Goal: Information Seeking & Learning: Learn about a topic

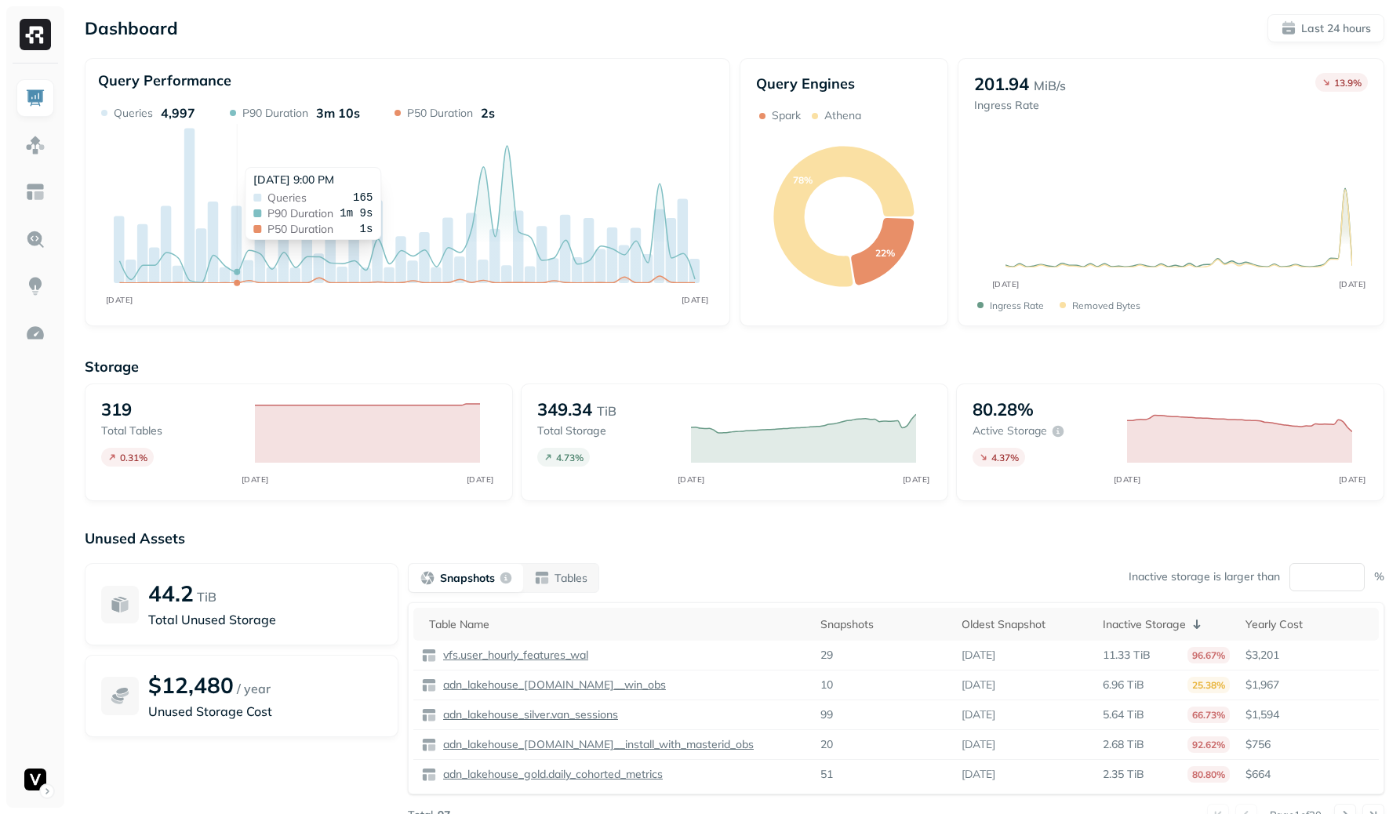
scroll to position [59, 0]
click at [34, 145] on img at bounding box center [35, 145] width 20 height 20
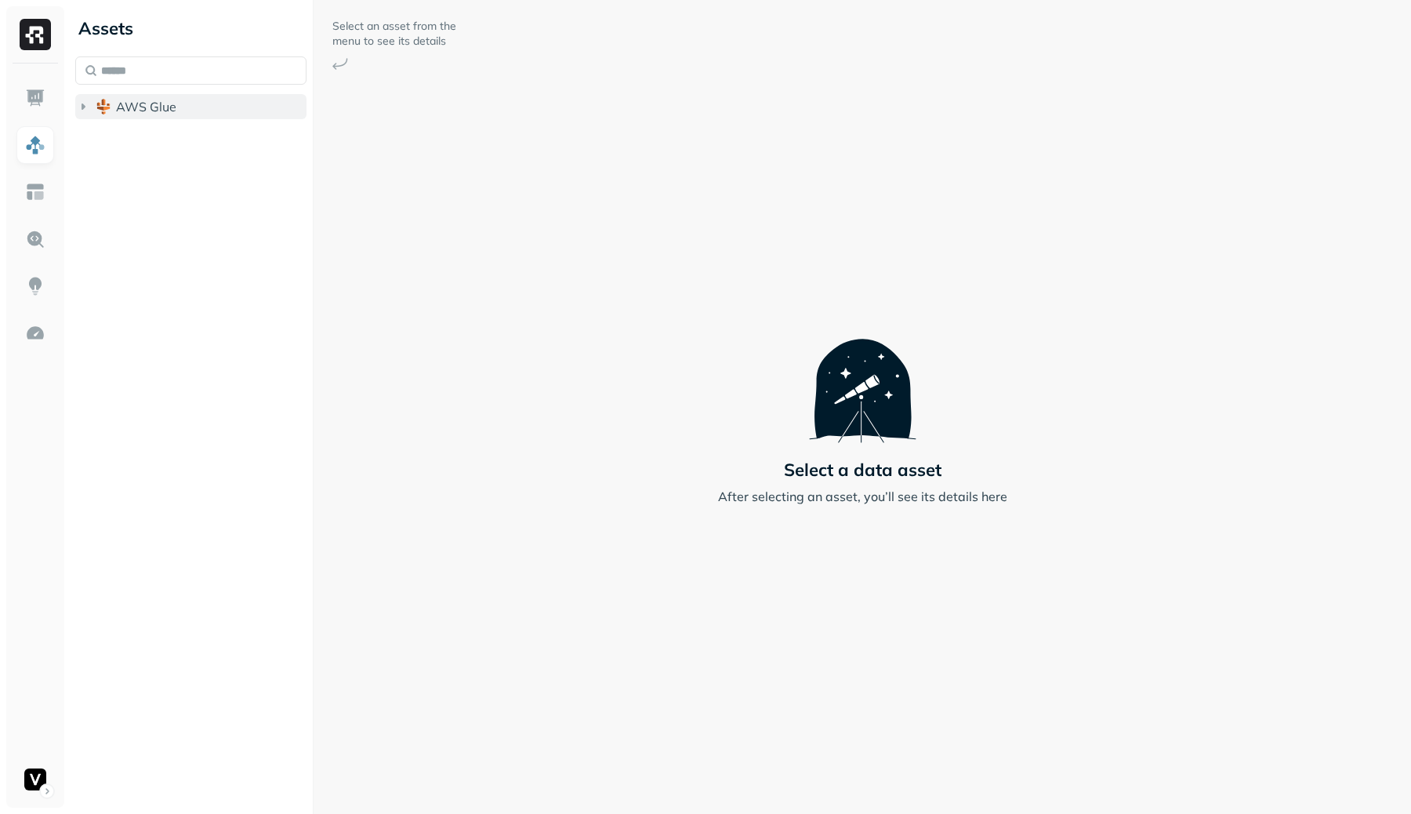
click at [139, 105] on span "AWS Glue" at bounding box center [146, 107] width 60 height 16
click at [159, 133] on span "adn_lakehouse_bronze" at bounding box center [199, 137] width 134 height 16
click at [166, 111] on span "AWS Glue" at bounding box center [146, 107] width 60 height 16
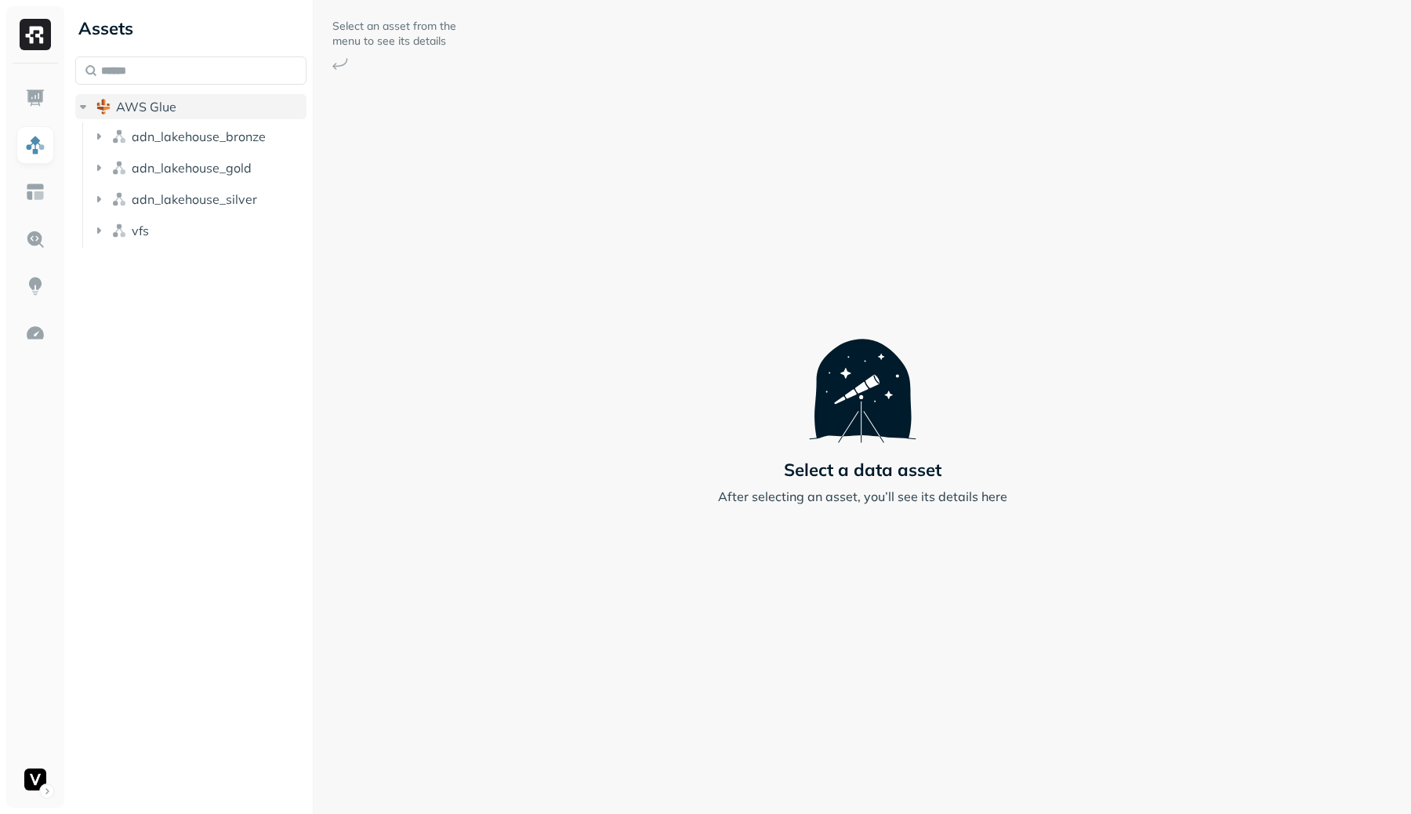
click at [167, 118] on button "AWS Glue" at bounding box center [190, 106] width 231 height 25
click at [212, 102] on button "AWS Glue" at bounding box center [190, 106] width 231 height 25
click at [216, 133] on span "adn_lakehouse_bronze" at bounding box center [199, 137] width 134 height 16
click at [224, 135] on span "adn_lakehouse_bronze" at bounding box center [199, 137] width 134 height 16
click at [233, 112] on button "AWS Glue" at bounding box center [190, 106] width 231 height 25
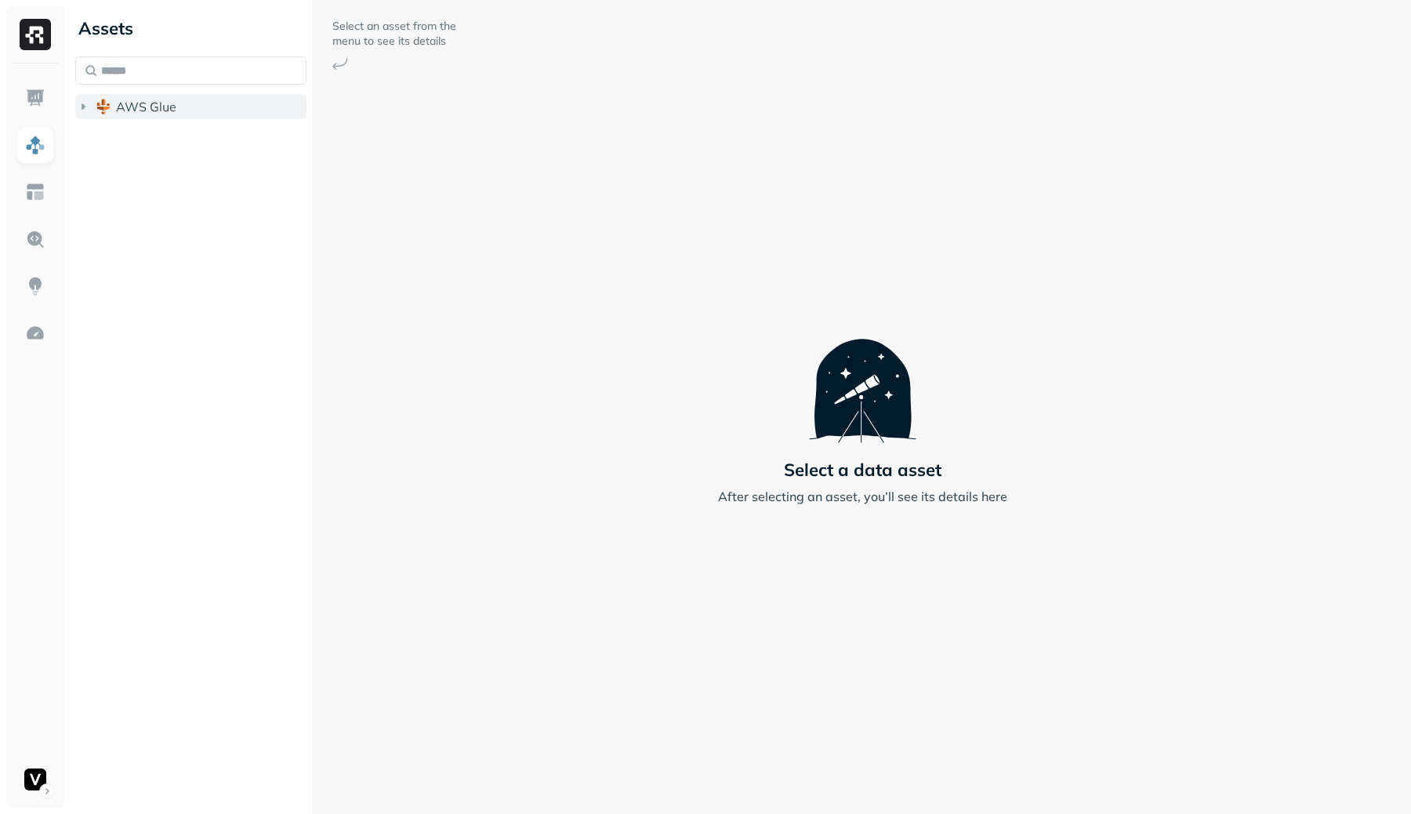
click at [233, 112] on button "AWS Glue" at bounding box center [190, 106] width 231 height 25
click at [230, 133] on span "adn_lakehouse_bronze" at bounding box center [199, 137] width 134 height 16
click at [227, 160] on span "adn_lakehouse_gold" at bounding box center [192, 168] width 120 height 16
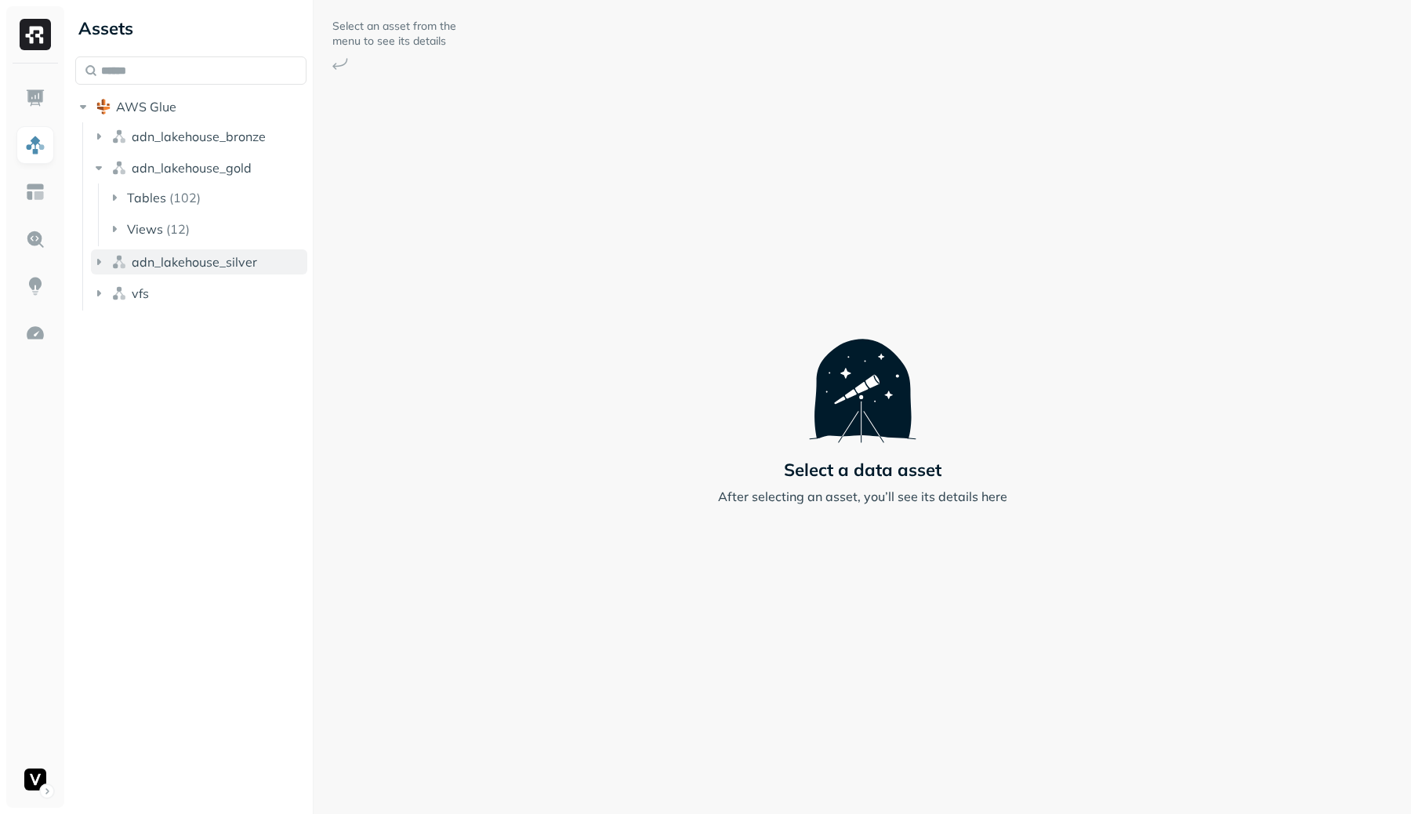
click at [216, 254] on span "adn_lakehouse_silver" at bounding box center [194, 262] width 125 height 16
click at [214, 292] on button "Tables ( 107 )" at bounding box center [208, 291] width 202 height 25
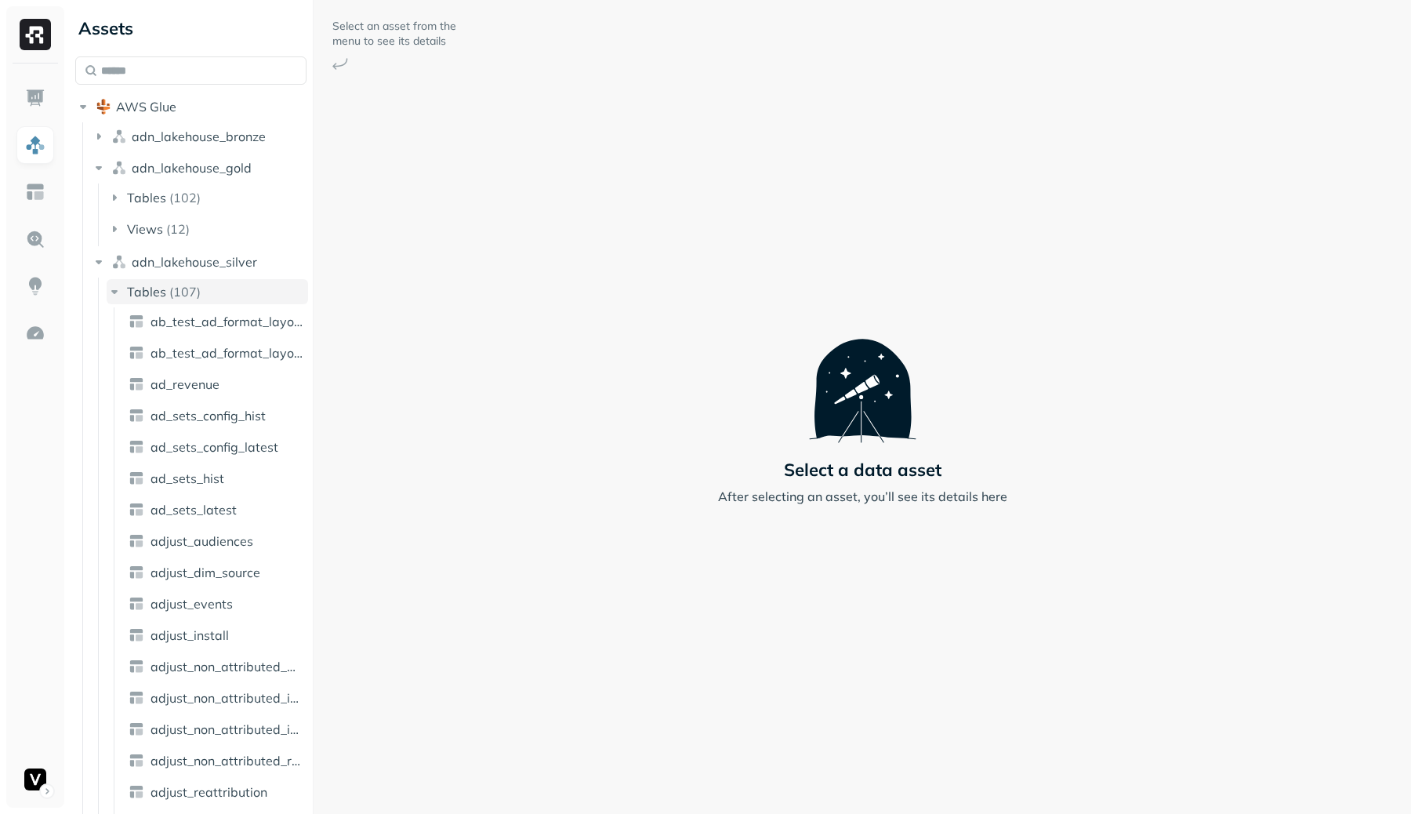
click at [214, 292] on button "Tables ( 107 )" at bounding box center [208, 291] width 202 height 25
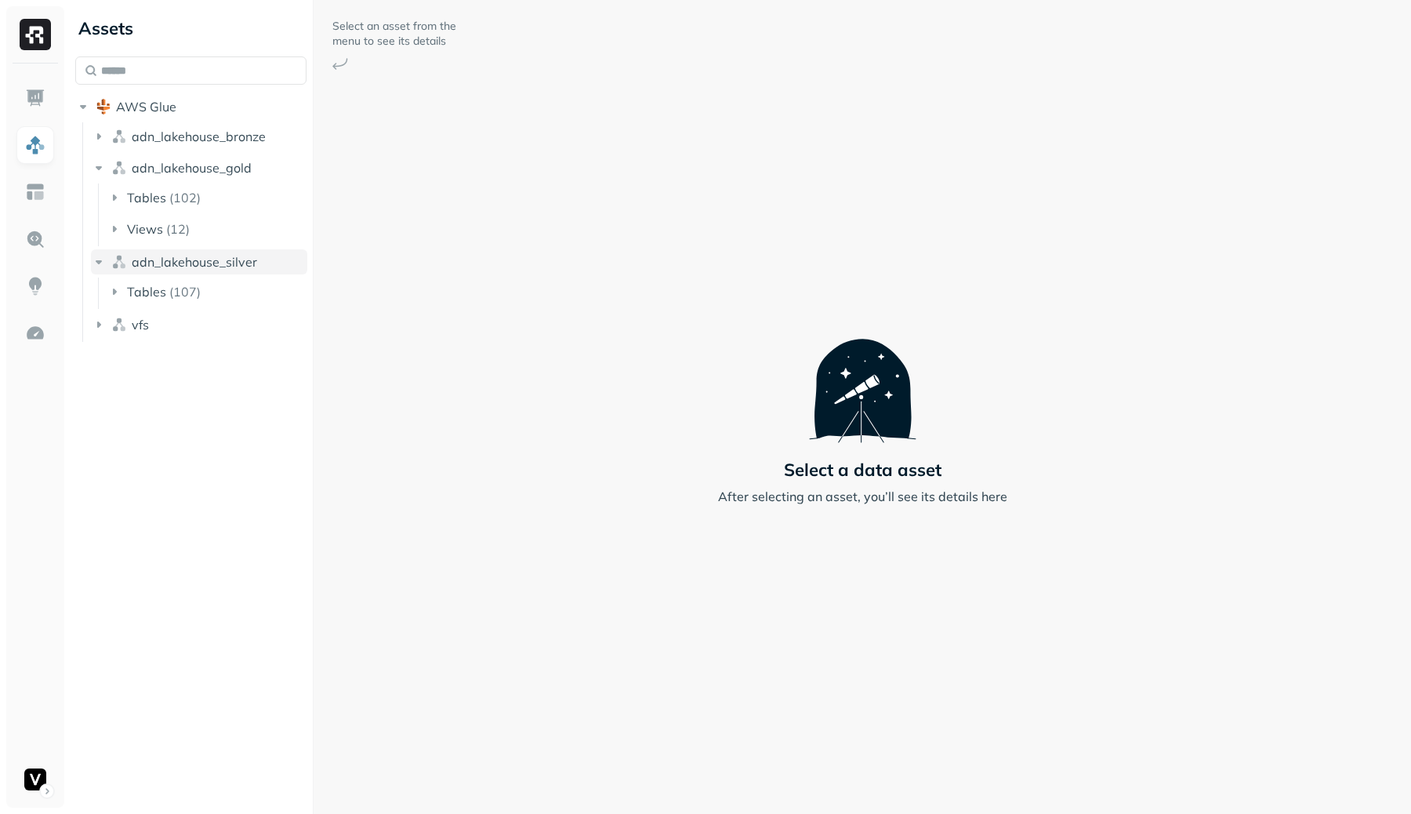
click at [238, 264] on span "adn_lakehouse_silver" at bounding box center [194, 262] width 125 height 16
click at [233, 171] on span "adn_lakehouse_gold" at bounding box center [192, 168] width 120 height 16
click at [240, 132] on span "adn_lakehouse_bronze" at bounding box center [199, 137] width 134 height 16
click at [242, 131] on span "adn_lakehouse_bronze" at bounding box center [199, 137] width 134 height 16
click at [208, 218] on button "vfs" at bounding box center [199, 230] width 216 height 25
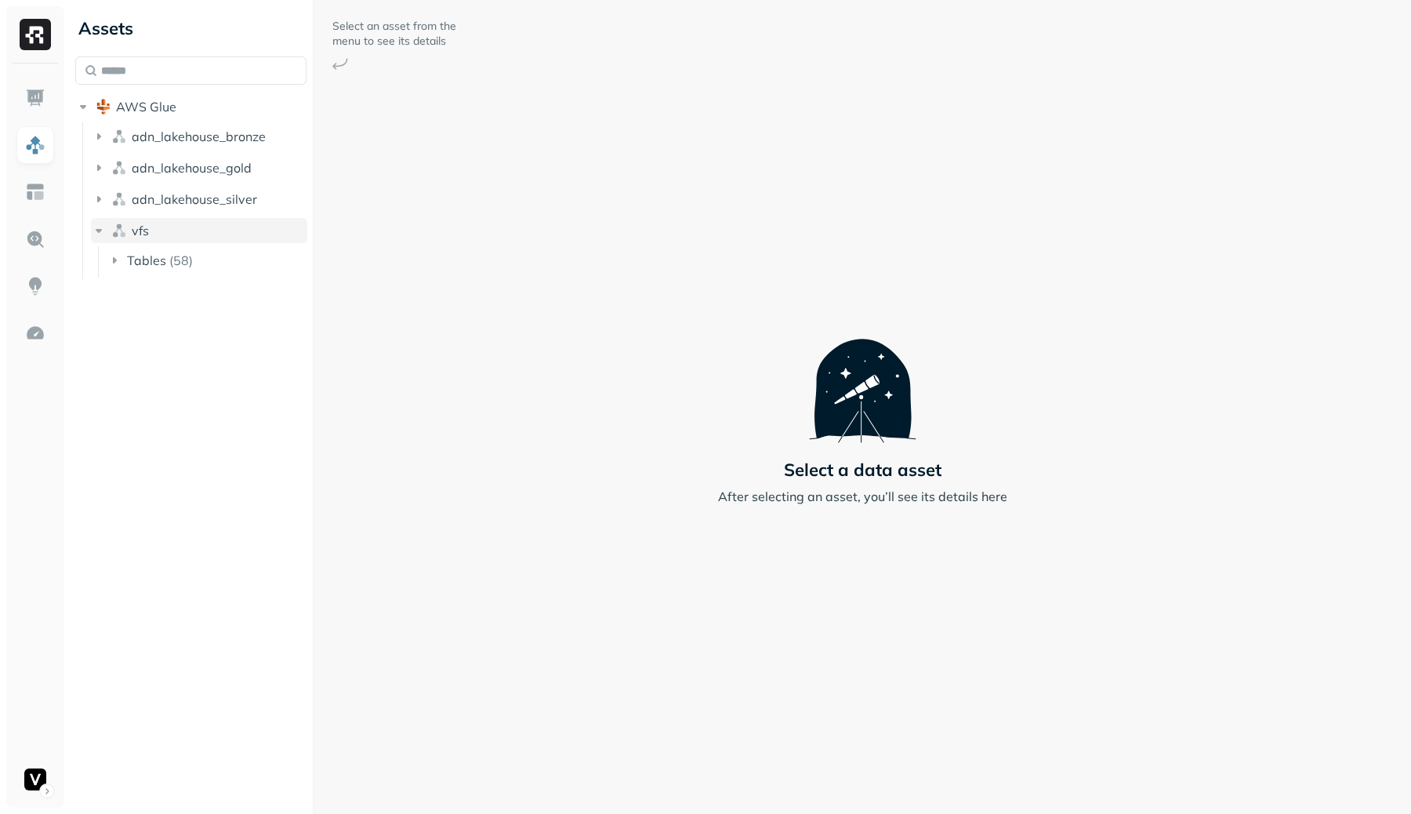
click at [208, 220] on button "vfs" at bounding box center [199, 230] width 216 height 25
click at [187, 111] on button "AWS Glue" at bounding box center [190, 106] width 231 height 25
click at [87, 110] on icon "button" at bounding box center [83, 107] width 16 height 16
click at [96, 132] on icon "button" at bounding box center [99, 137] width 16 height 16
click at [116, 172] on icon "button" at bounding box center [115, 166] width 16 height 16
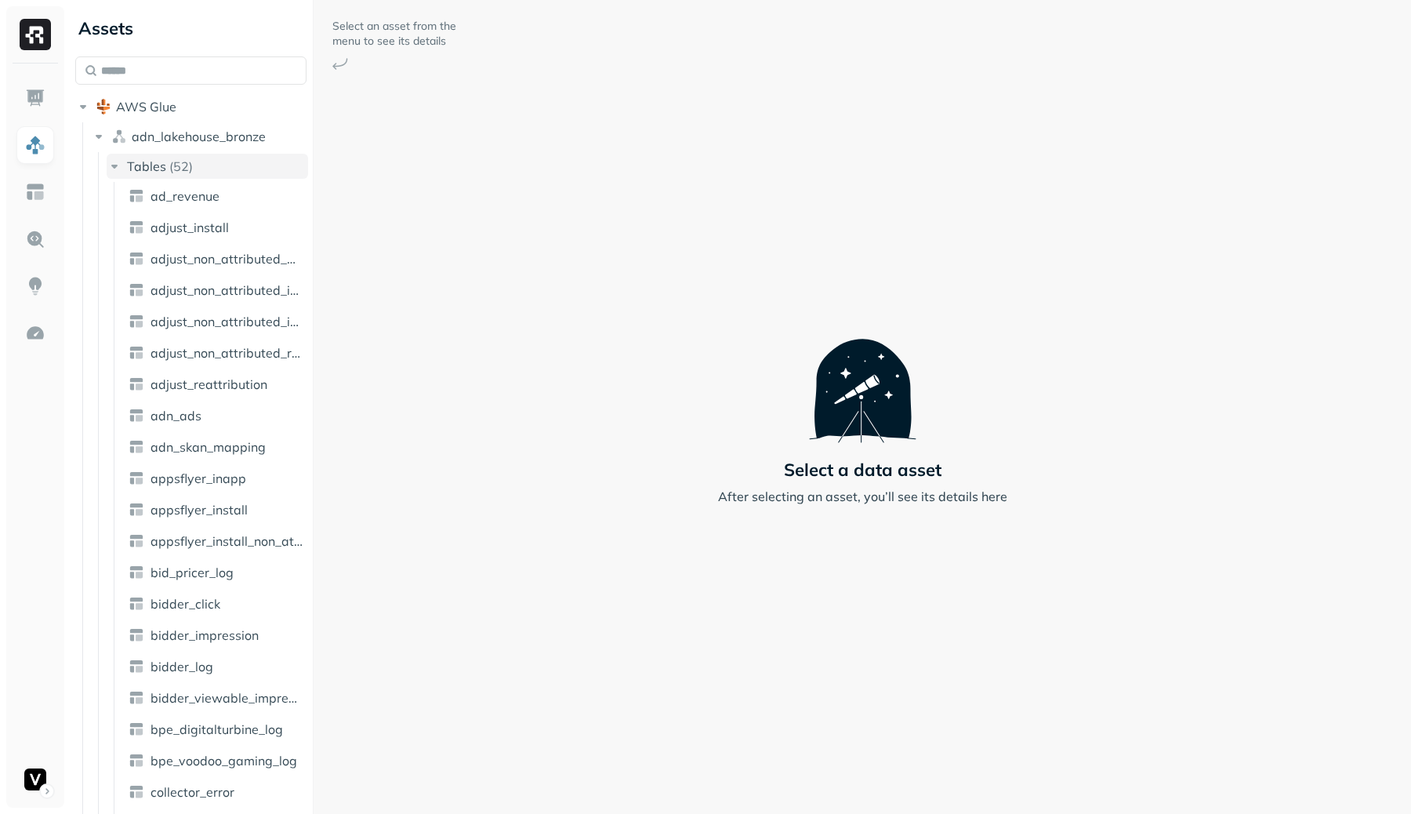
click at [116, 173] on icon "button" at bounding box center [115, 166] width 16 height 16
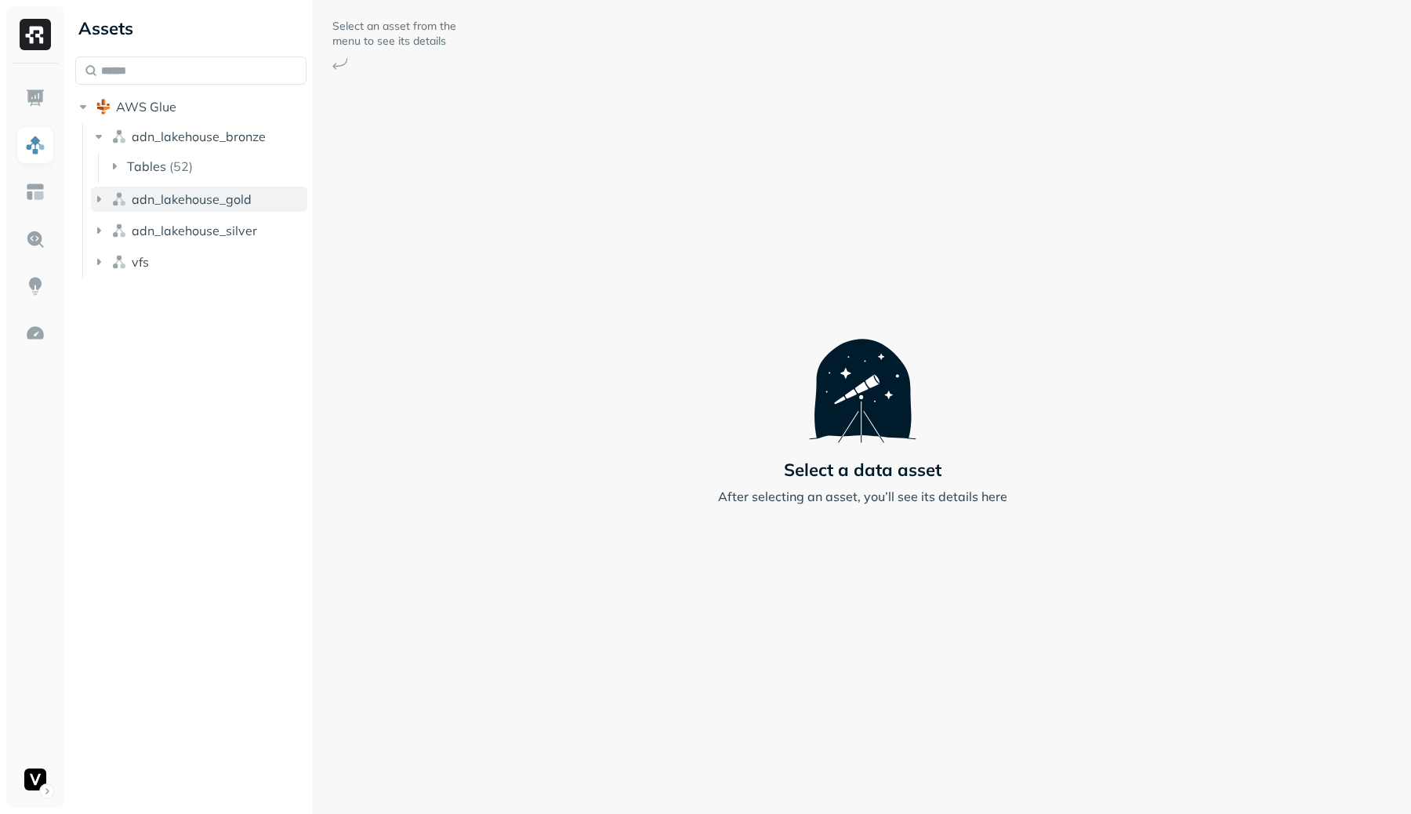
click at [96, 205] on icon "button" at bounding box center [99, 199] width 16 height 16
click at [104, 289] on icon "button" at bounding box center [99, 293] width 16 height 16
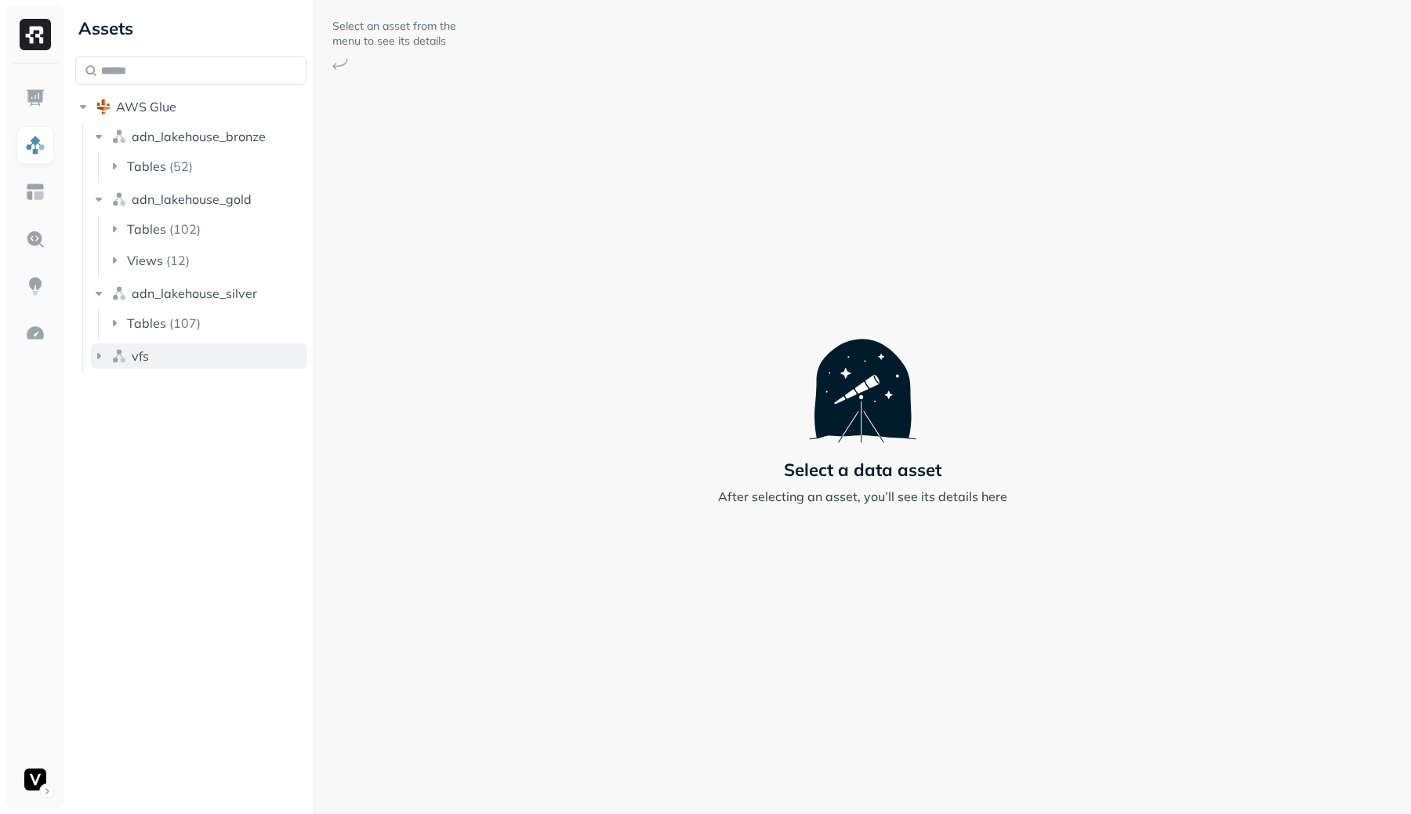
click at [102, 351] on icon "button" at bounding box center [99, 356] width 16 height 16
click at [91, 130] on icon "button" at bounding box center [99, 137] width 16 height 16
click at [96, 154] on ul "adn_lakehouse_bronze adn_lakehouse_gold Tables ( 102 ) Views ( 12 ) adn_lakehou…" at bounding box center [194, 247] width 225 height 251
click at [96, 162] on icon "button" at bounding box center [99, 168] width 16 height 16
click at [96, 193] on icon "button" at bounding box center [99, 199] width 16 height 16
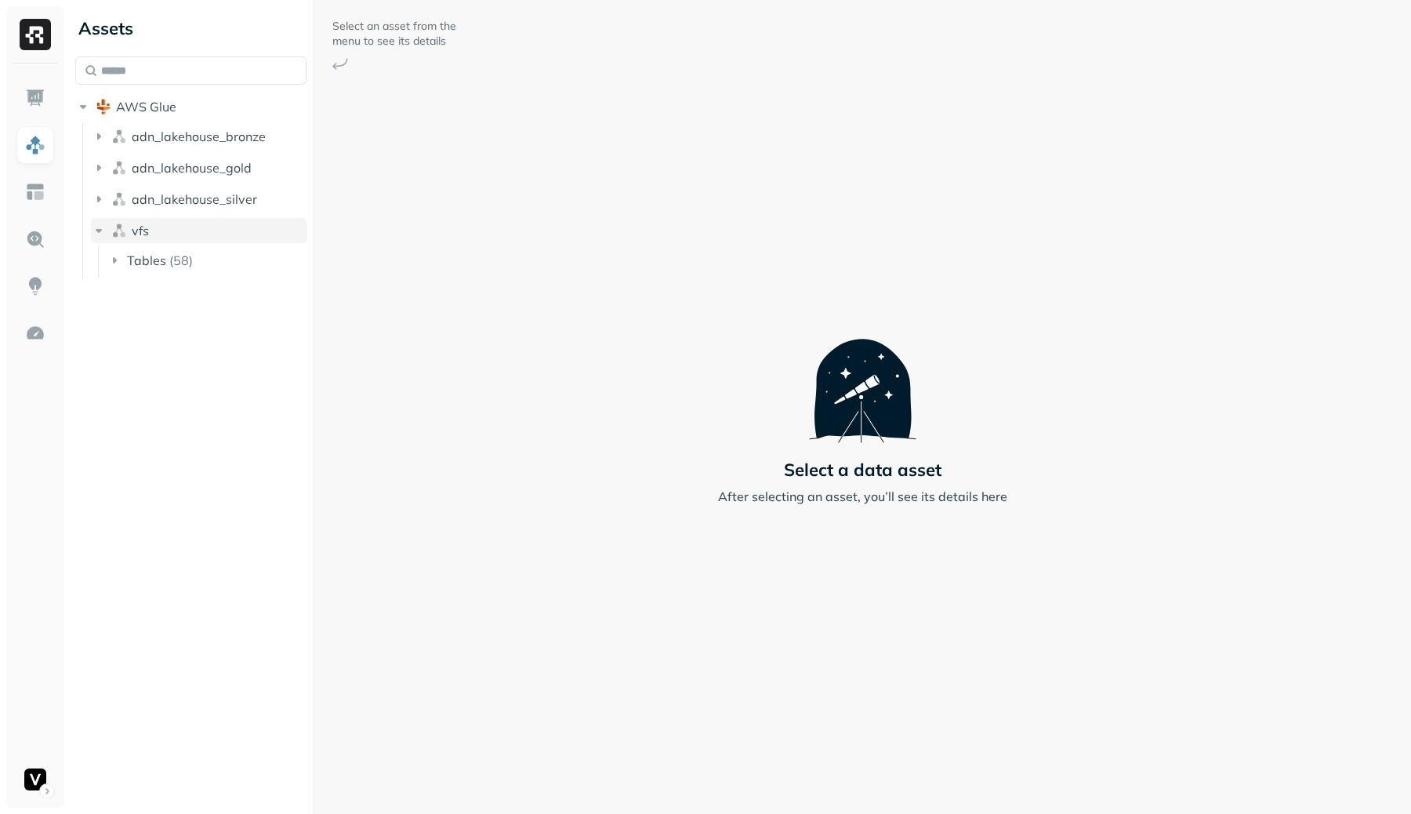
click at [99, 222] on button "vfs" at bounding box center [199, 230] width 216 height 25
click at [81, 99] on icon "button" at bounding box center [83, 107] width 16 height 16
drag, startPoint x: 89, startPoint y: 109, endPoint x: 67, endPoint y: 113, distance: 23.1
click at [89, 109] on icon "button" at bounding box center [83, 107] width 16 height 16
click at [42, 190] on img at bounding box center [35, 192] width 20 height 20
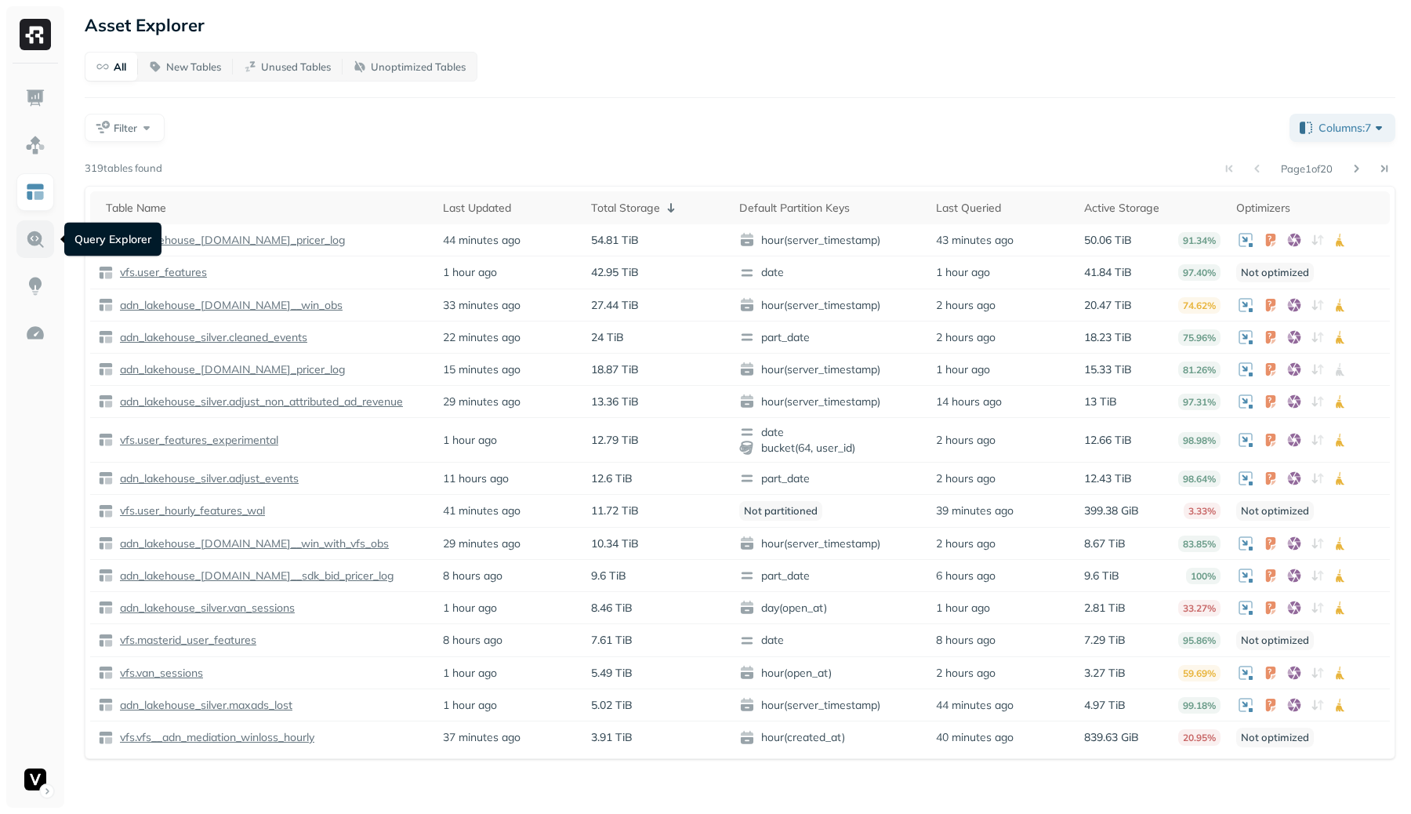
click at [49, 238] on link at bounding box center [35, 239] width 38 height 38
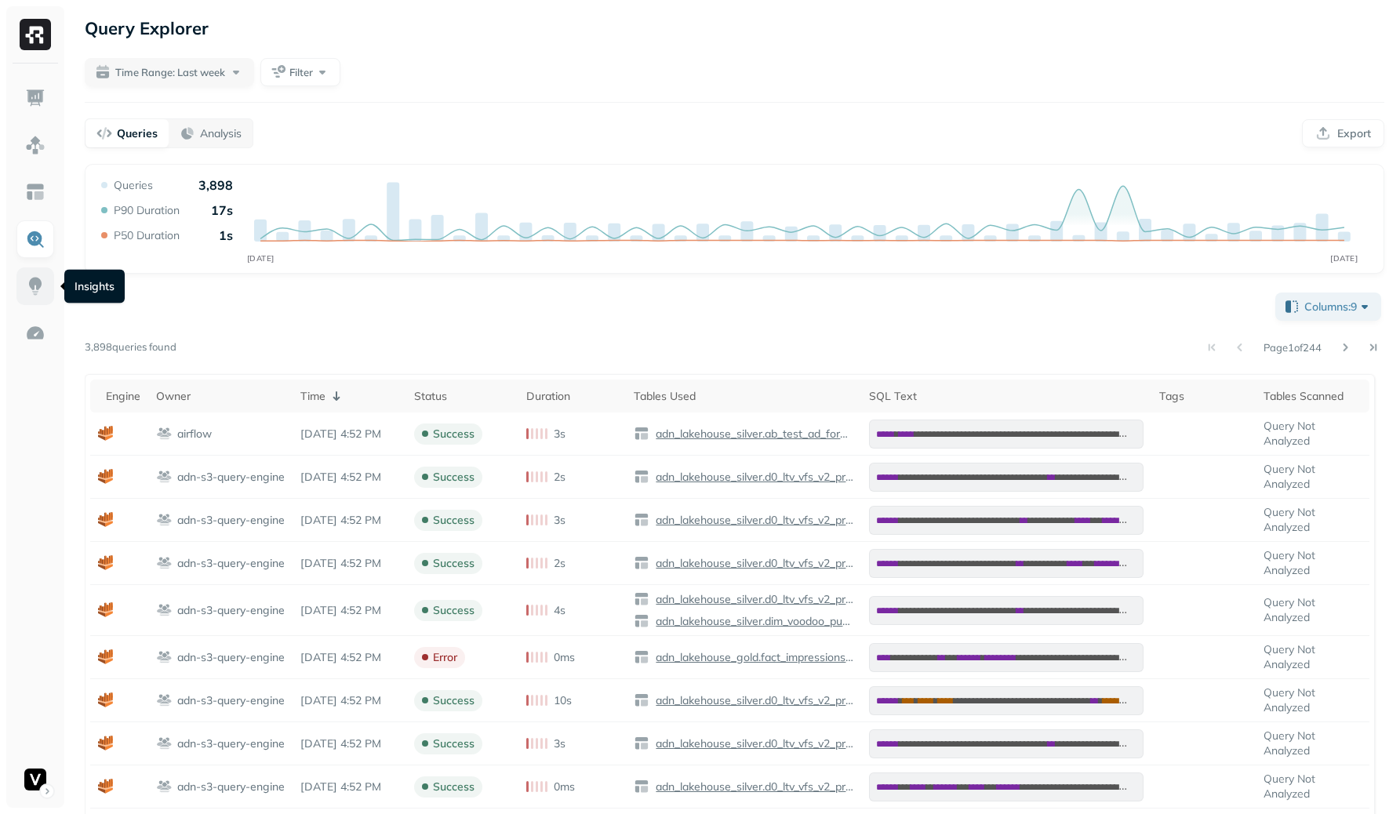
click at [43, 292] on img at bounding box center [35, 286] width 20 height 20
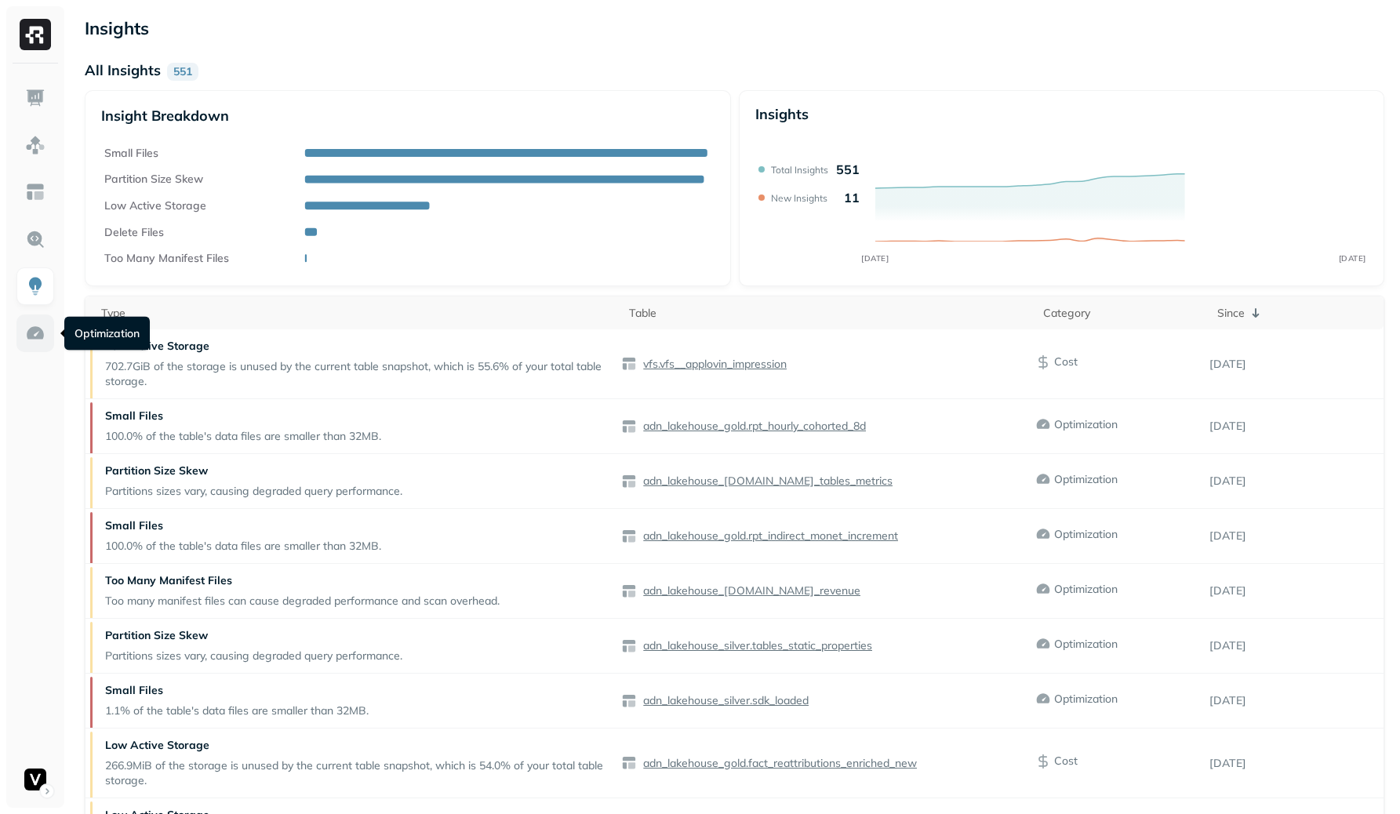
click at [29, 333] on img at bounding box center [35, 333] width 20 height 20
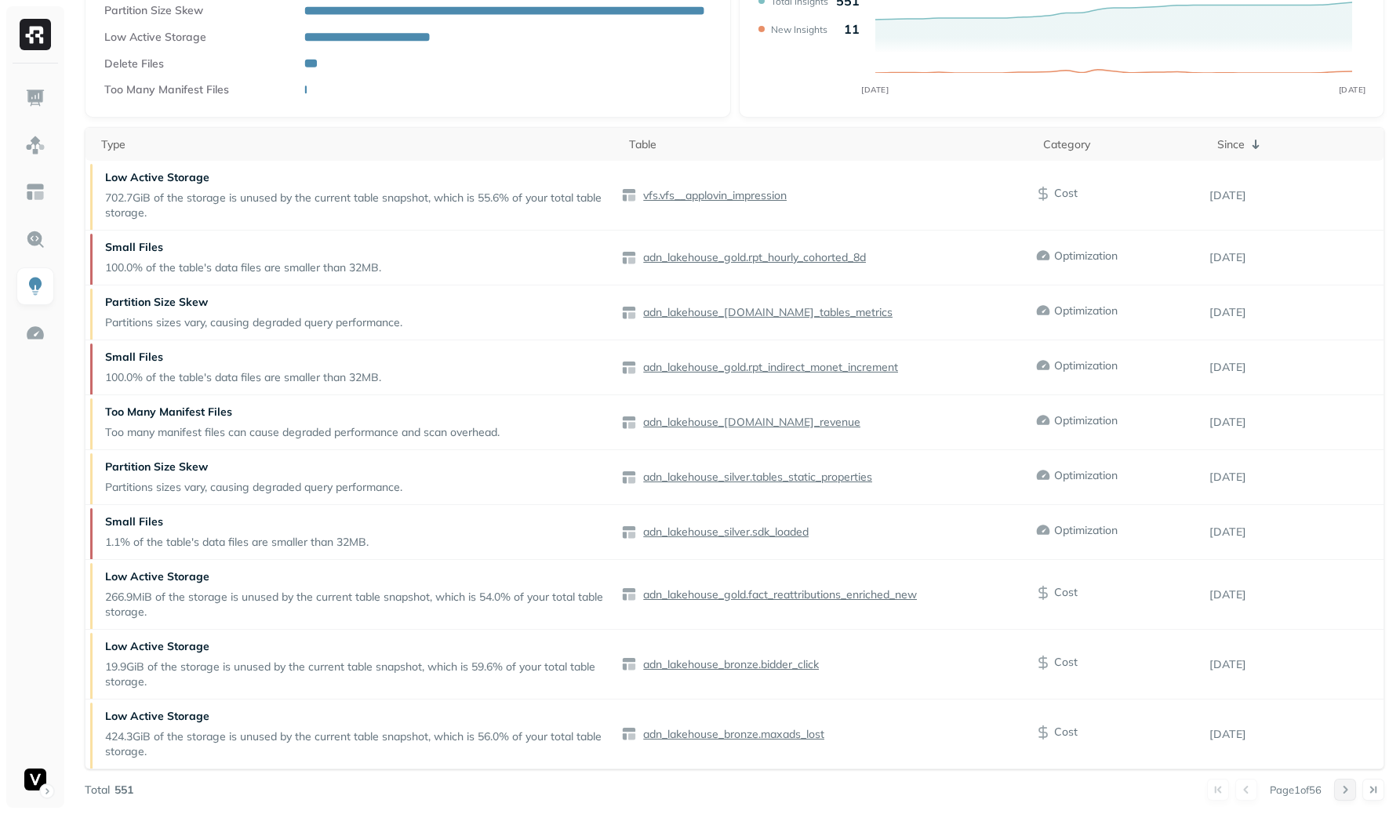
click at [1343, 788] on button at bounding box center [1345, 790] width 22 height 22
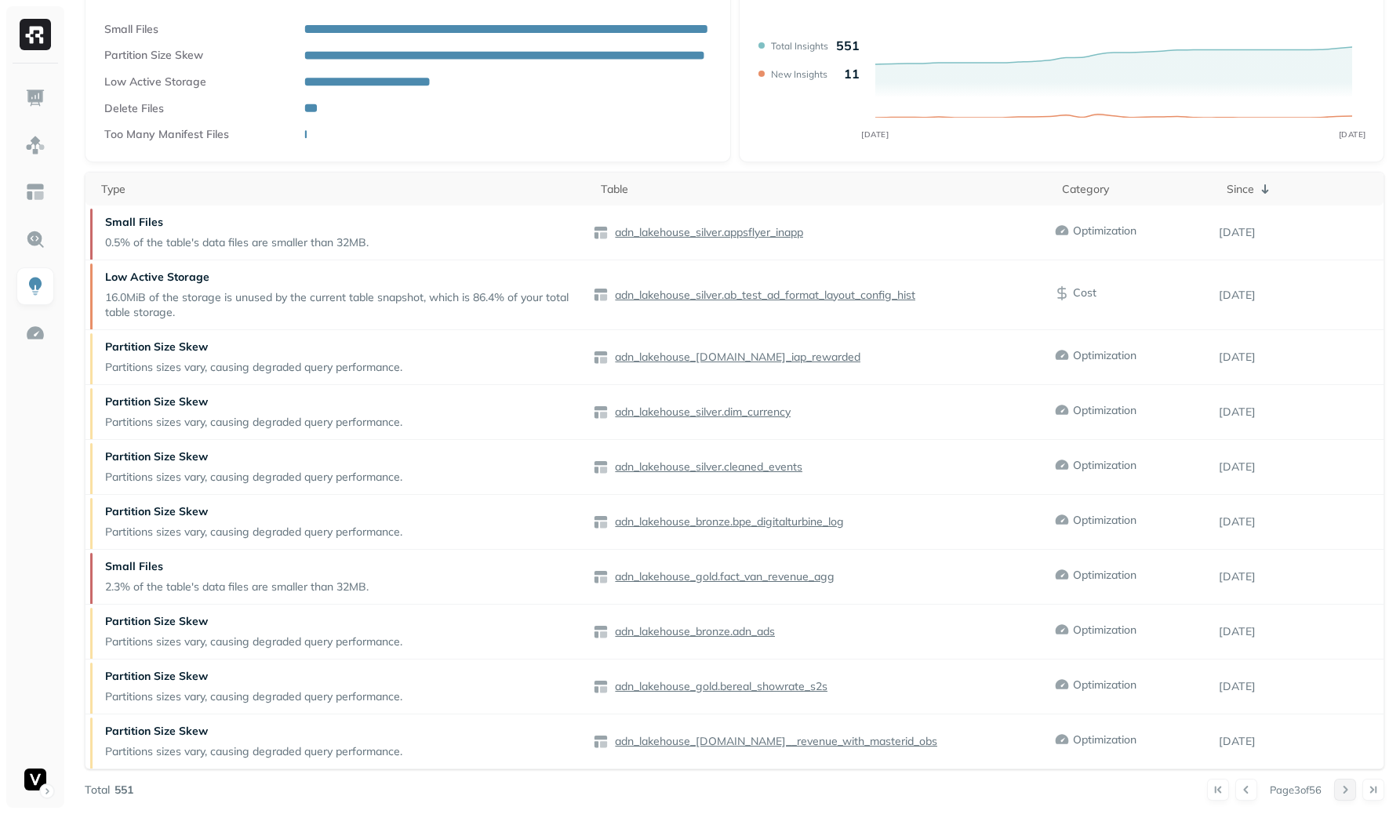
click at [1344, 790] on button at bounding box center [1345, 790] width 22 height 22
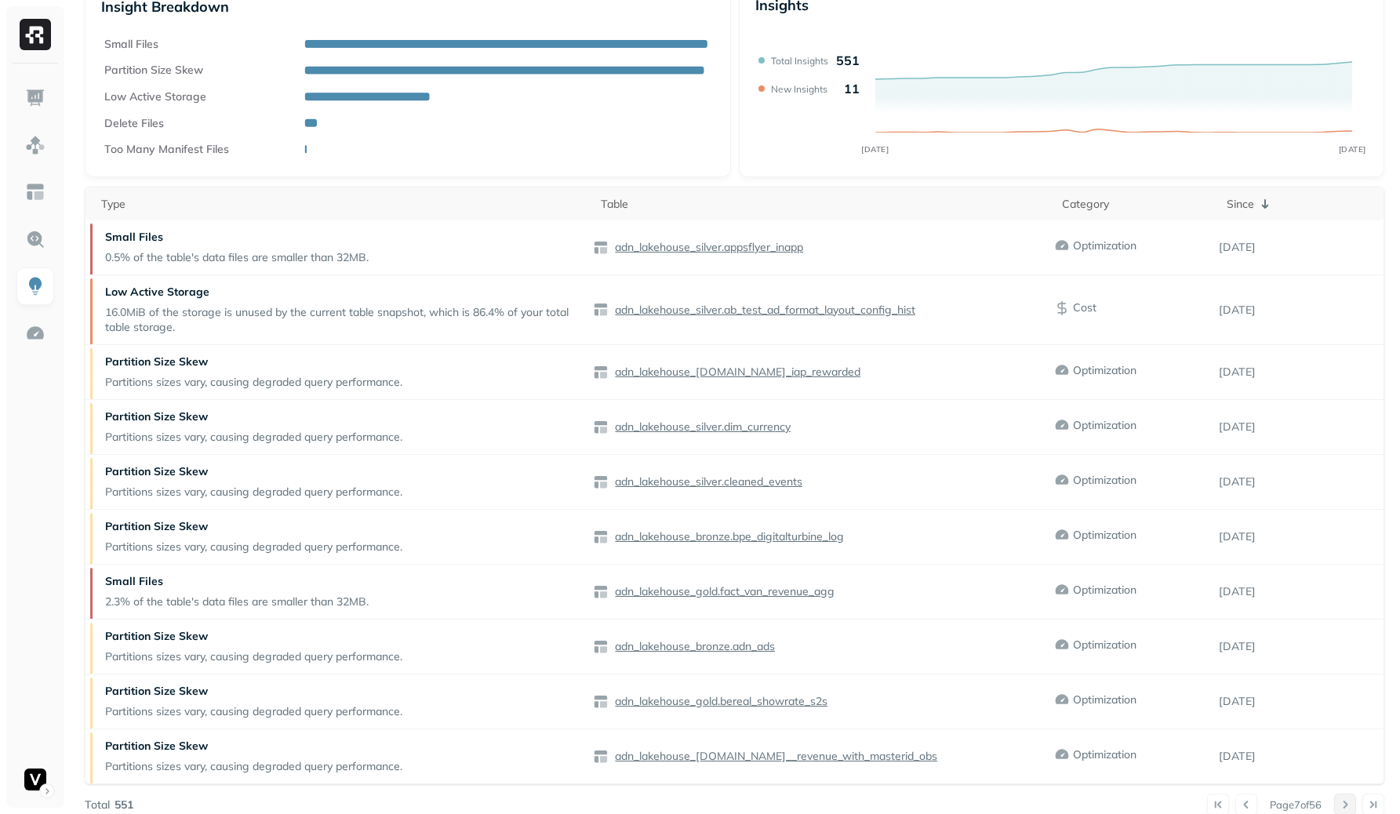
click at [1342, 794] on button at bounding box center [1345, 805] width 22 height 22
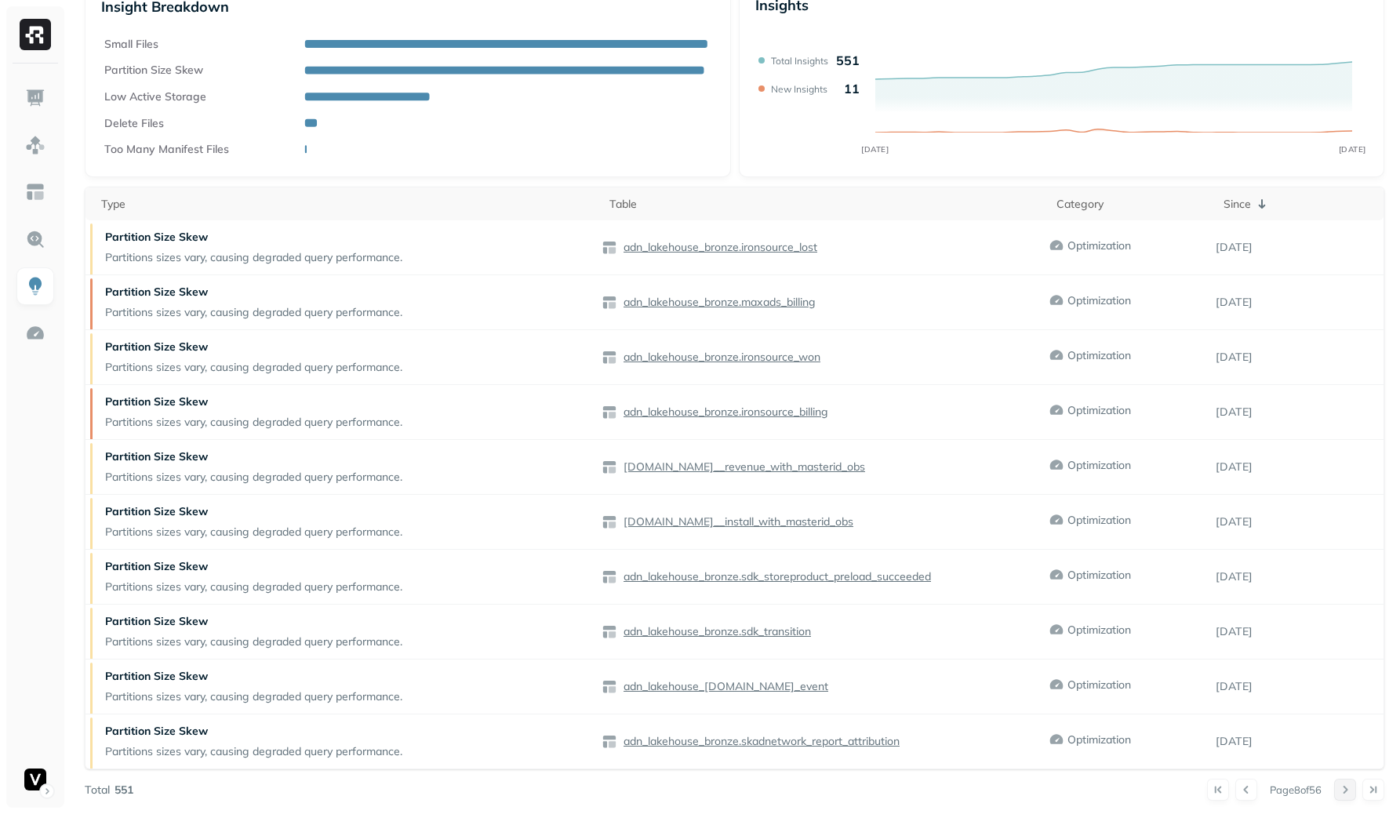
click at [1339, 786] on button at bounding box center [1345, 790] width 22 height 22
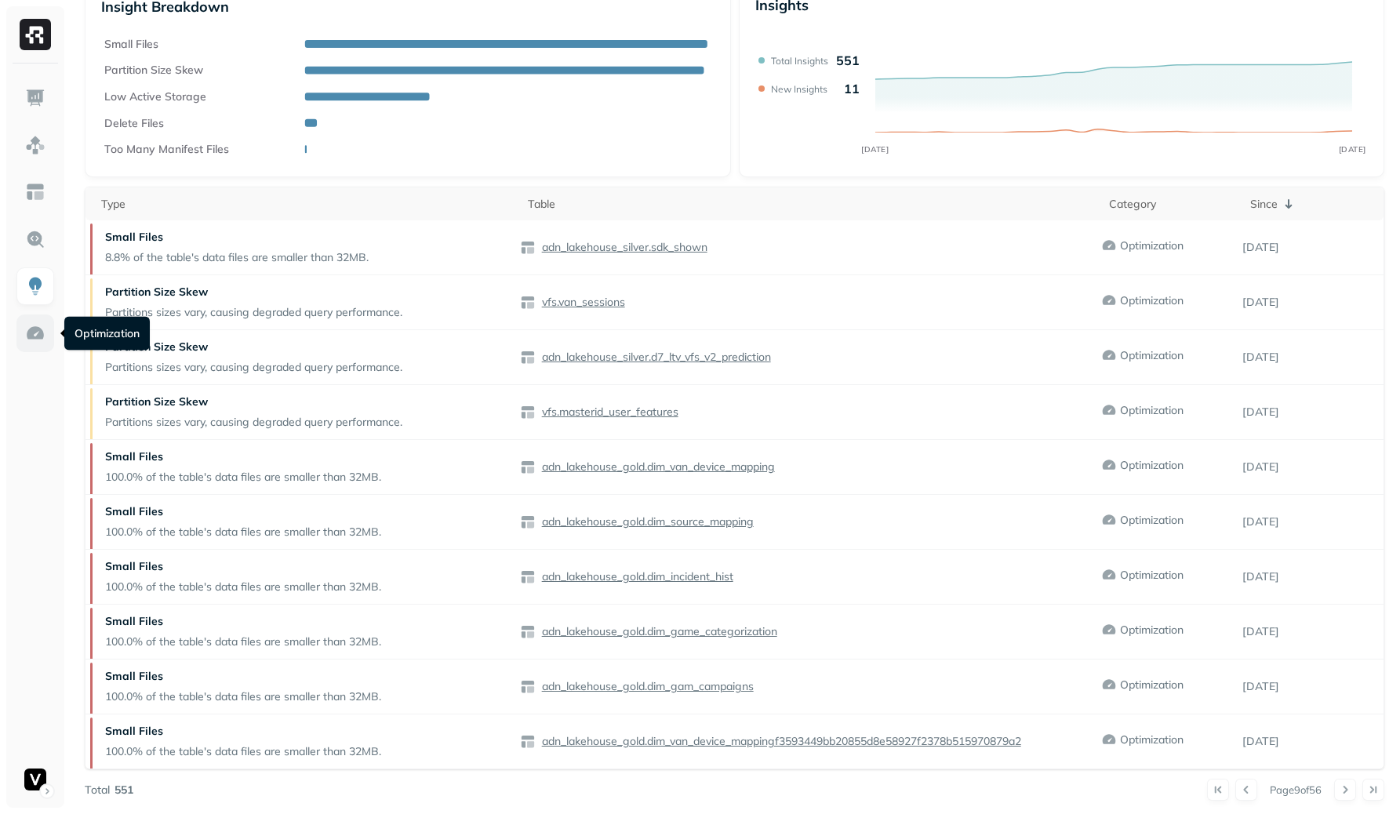
click at [50, 331] on link at bounding box center [35, 333] width 38 height 38
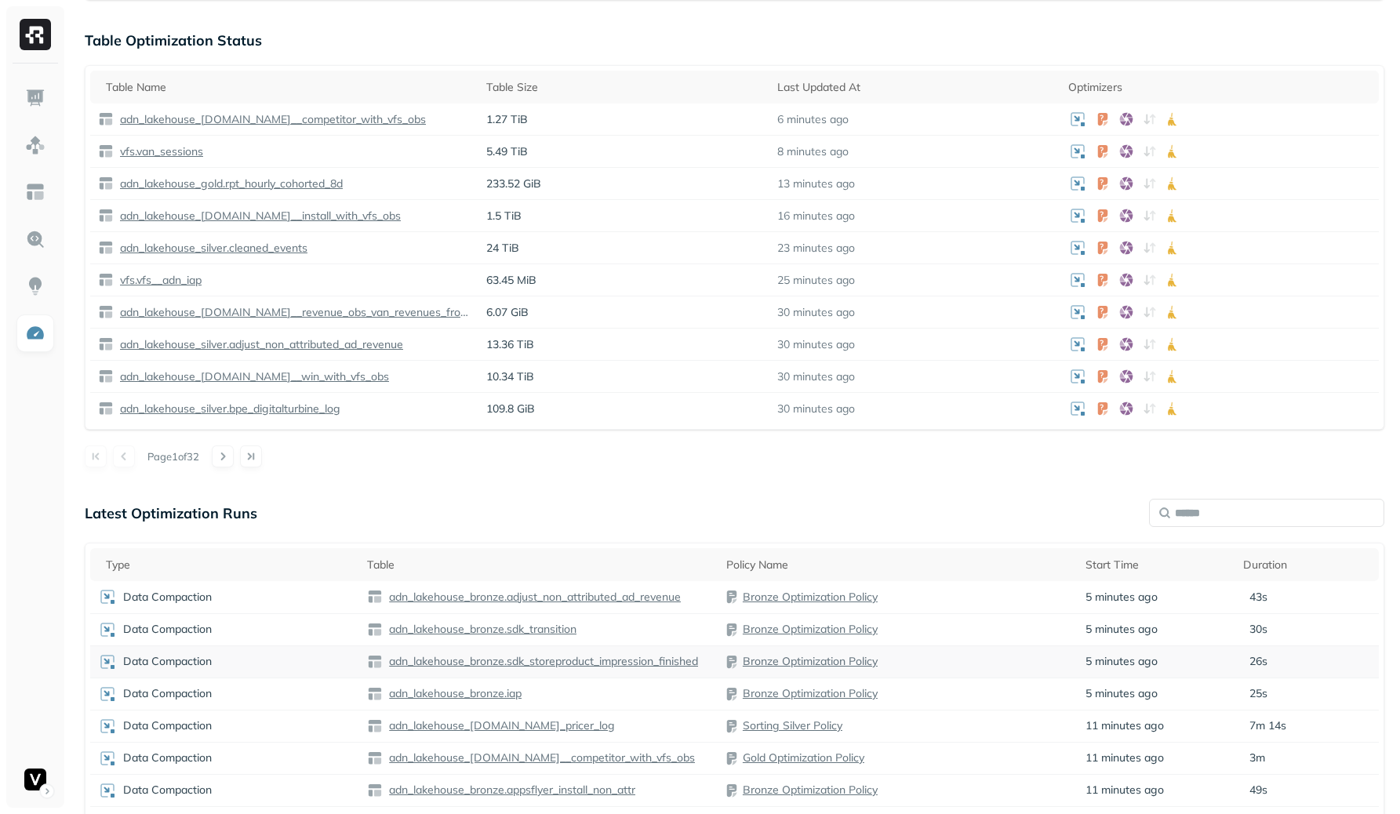
scroll to position [889, 0]
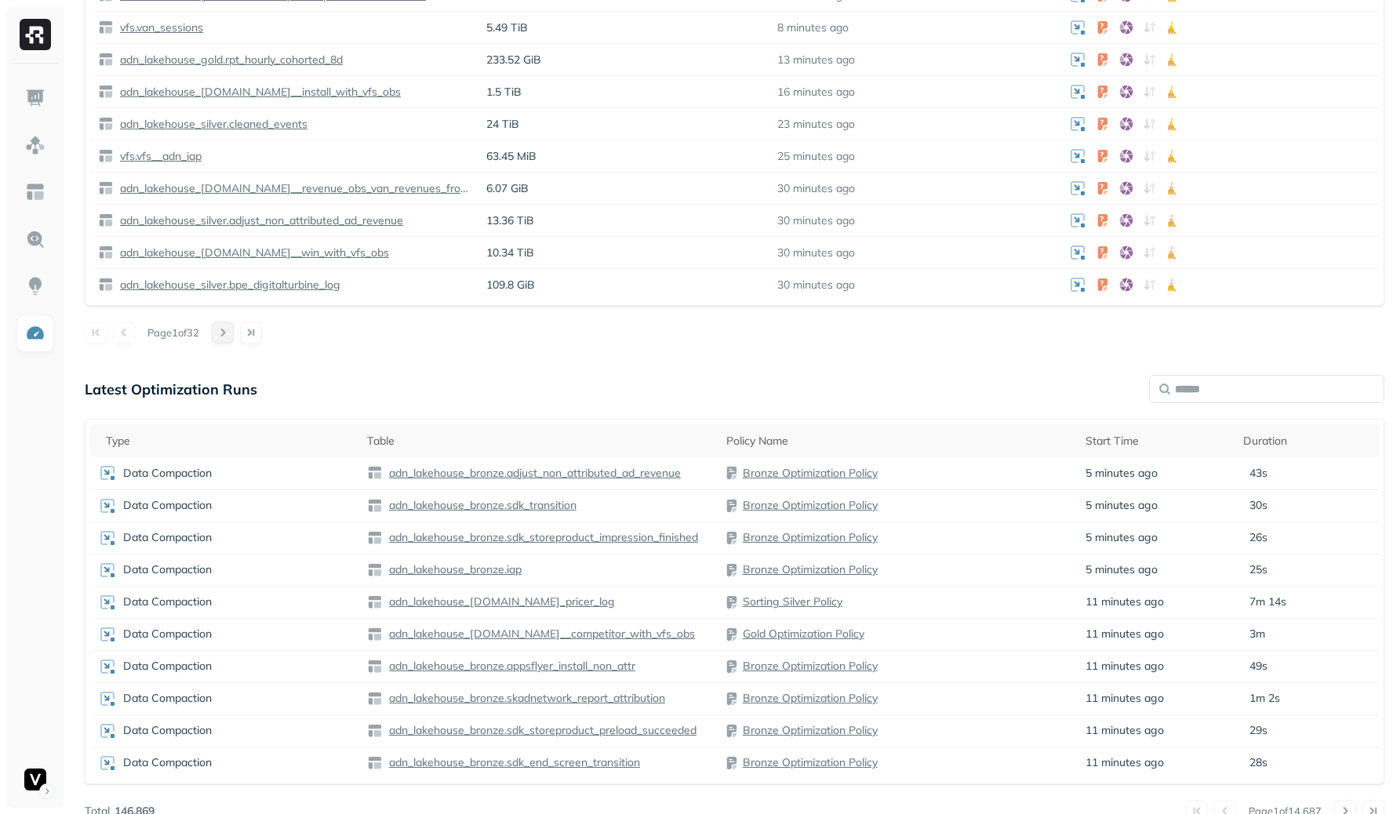
click at [230, 333] on button at bounding box center [223, 332] width 22 height 22
click at [124, 335] on button at bounding box center [124, 332] width 22 height 22
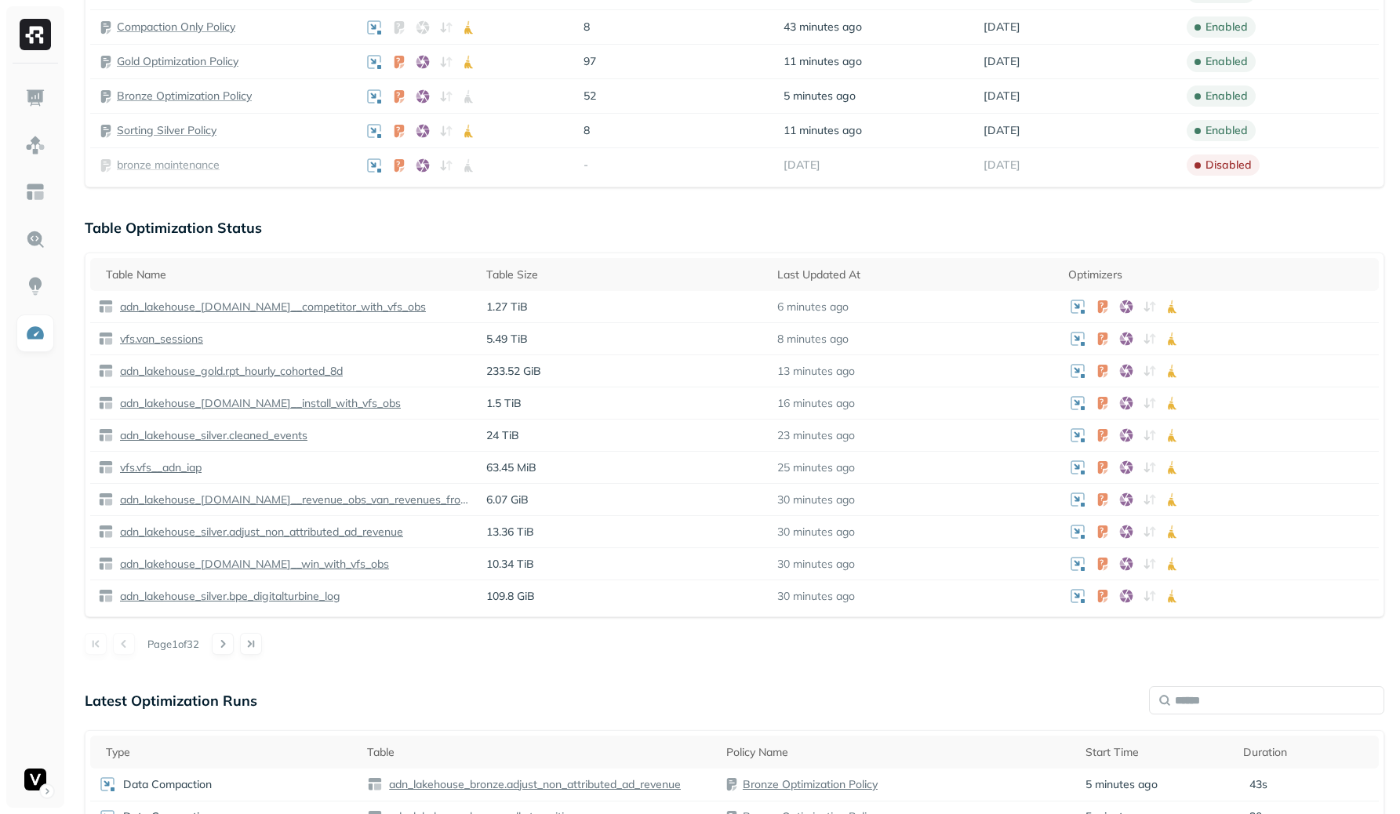
scroll to position [627, 0]
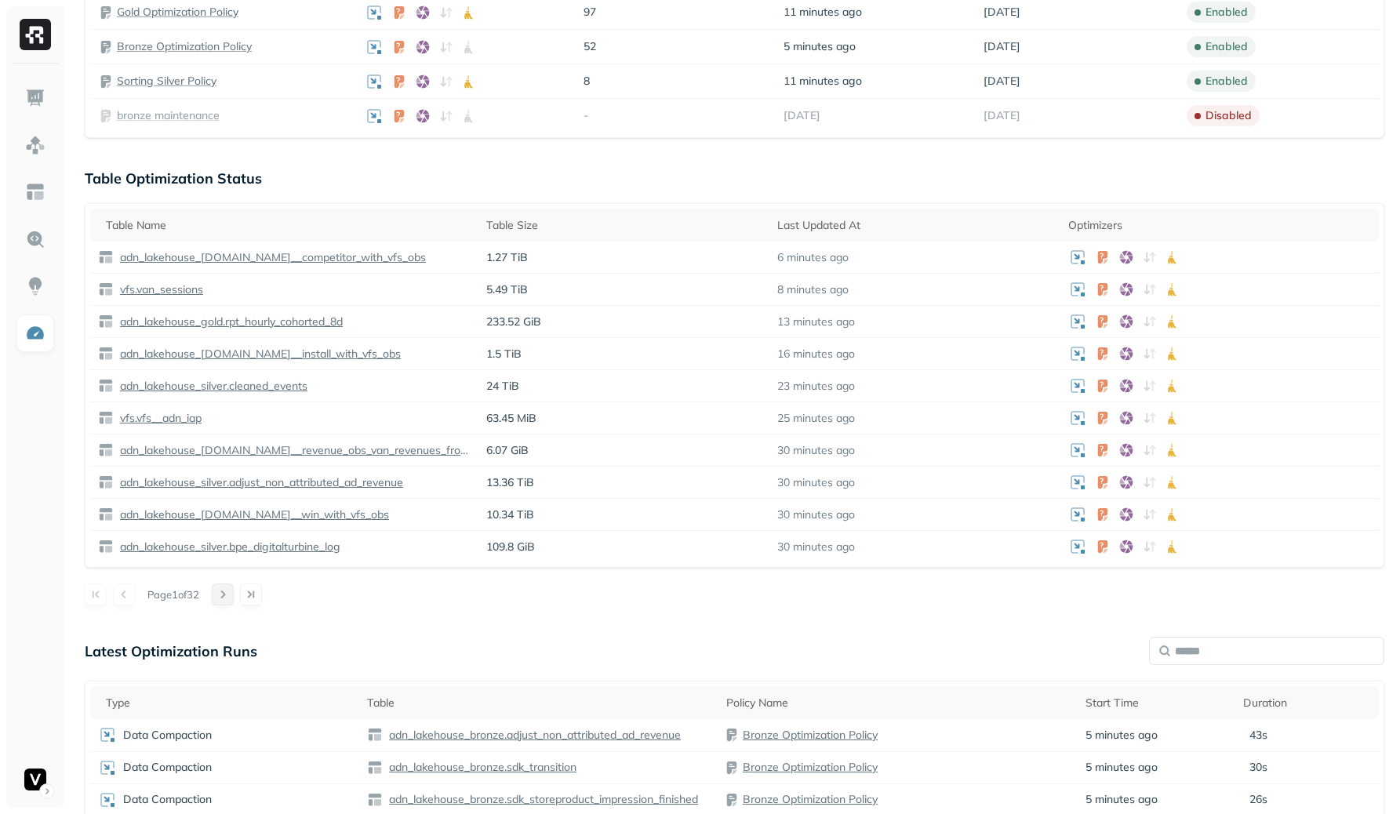
click at [234, 587] on button at bounding box center [223, 594] width 22 height 22
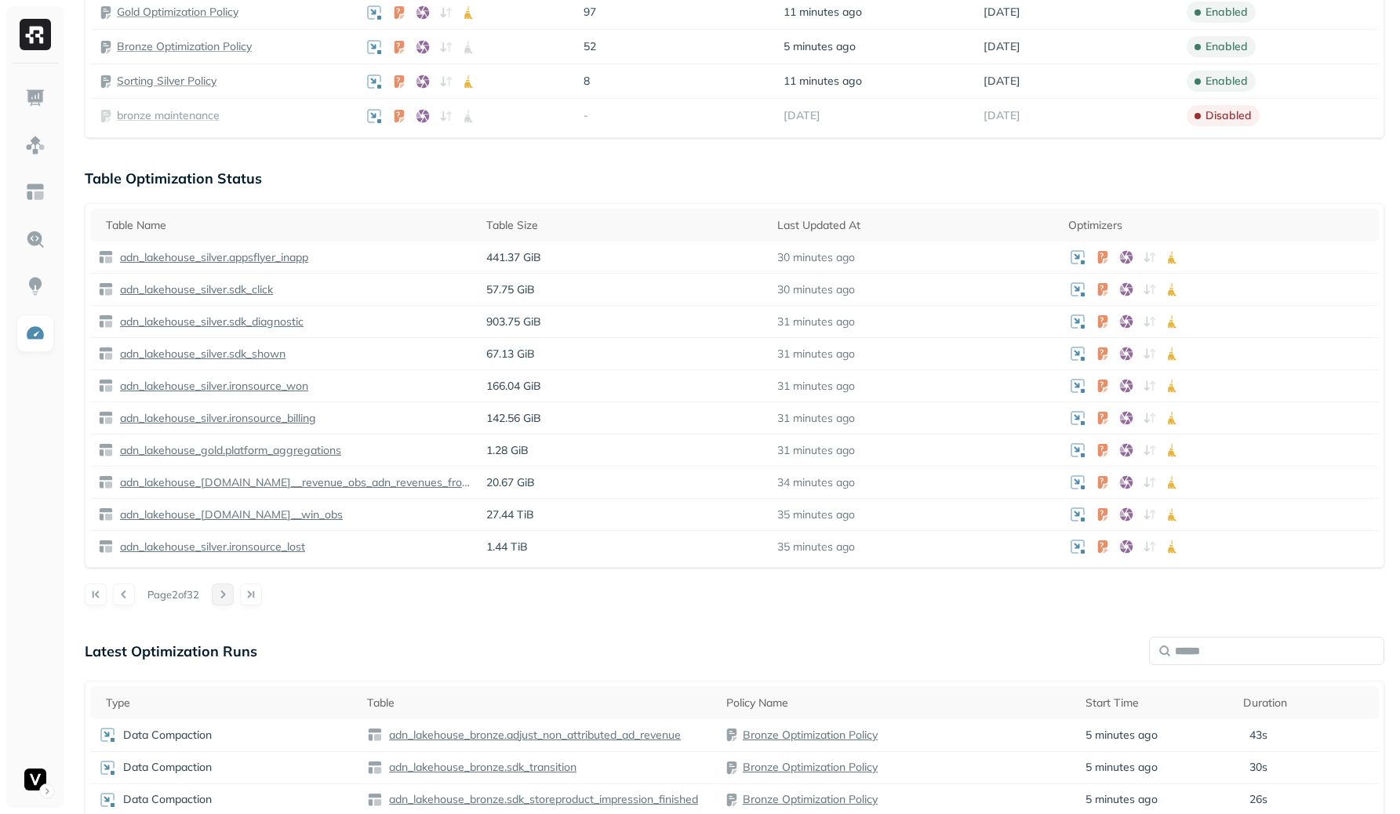
click at [234, 587] on button at bounding box center [223, 594] width 22 height 22
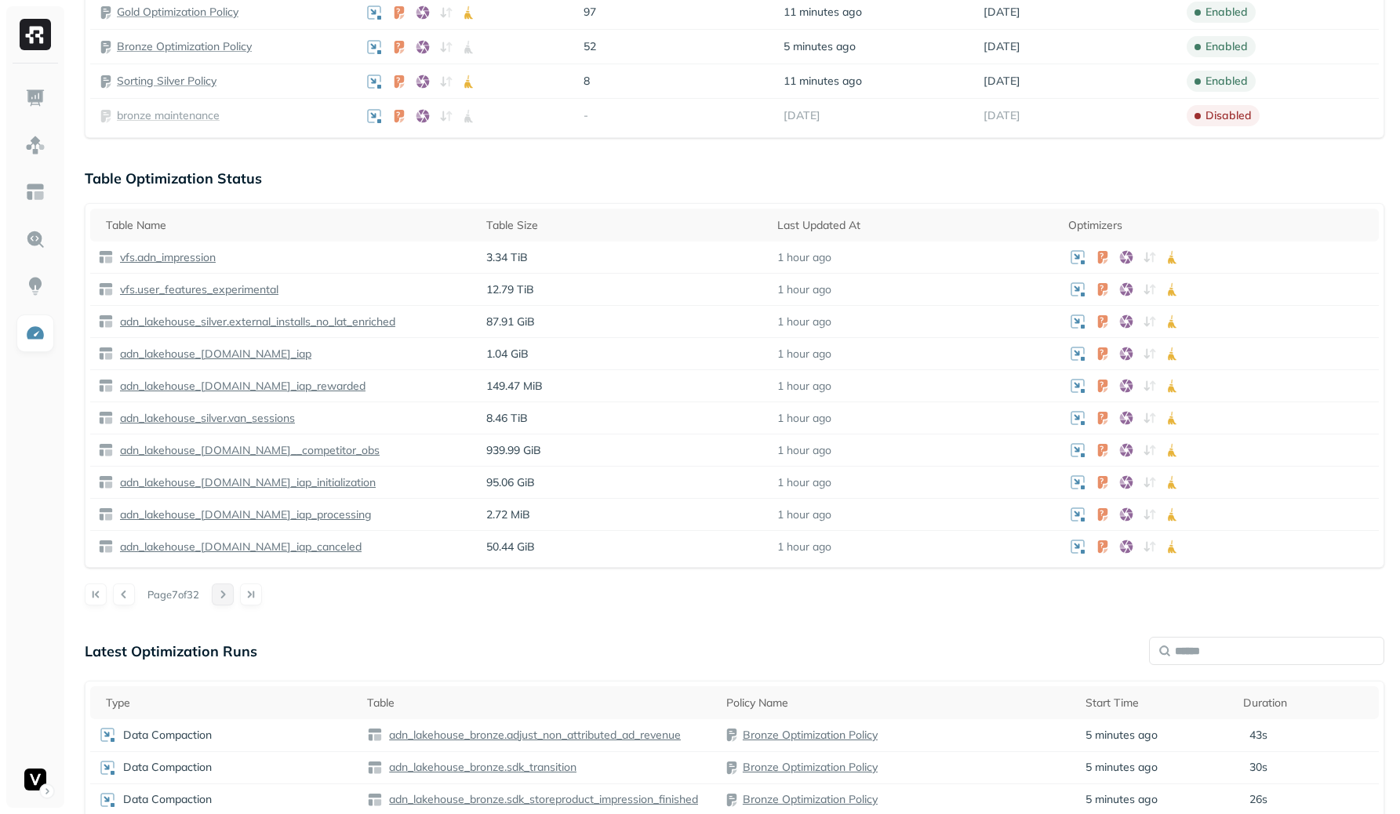
click at [234, 587] on button at bounding box center [223, 594] width 22 height 22
click at [234, 587] on button at bounding box center [229, 594] width 22 height 22
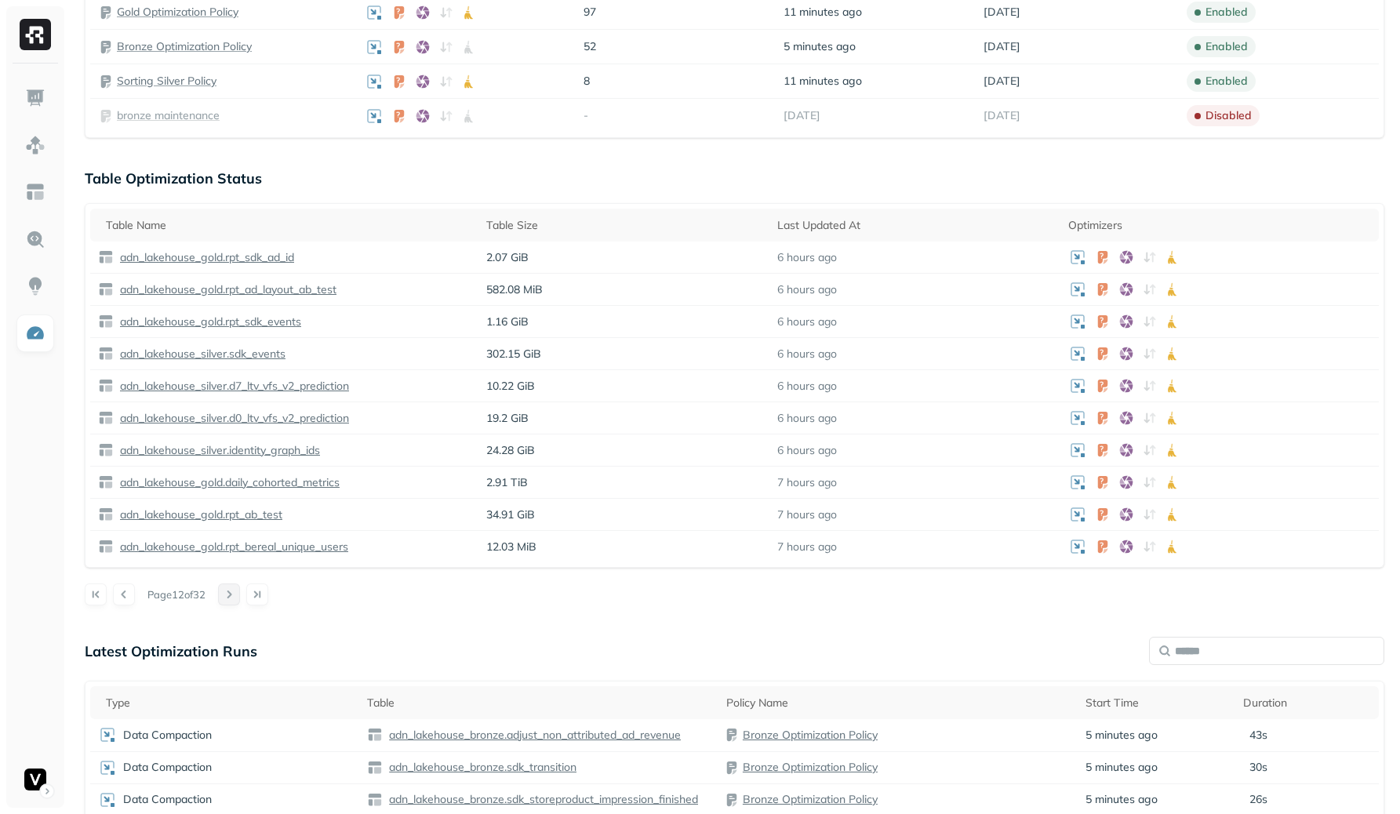
click at [234, 587] on button at bounding box center [229, 594] width 22 height 22
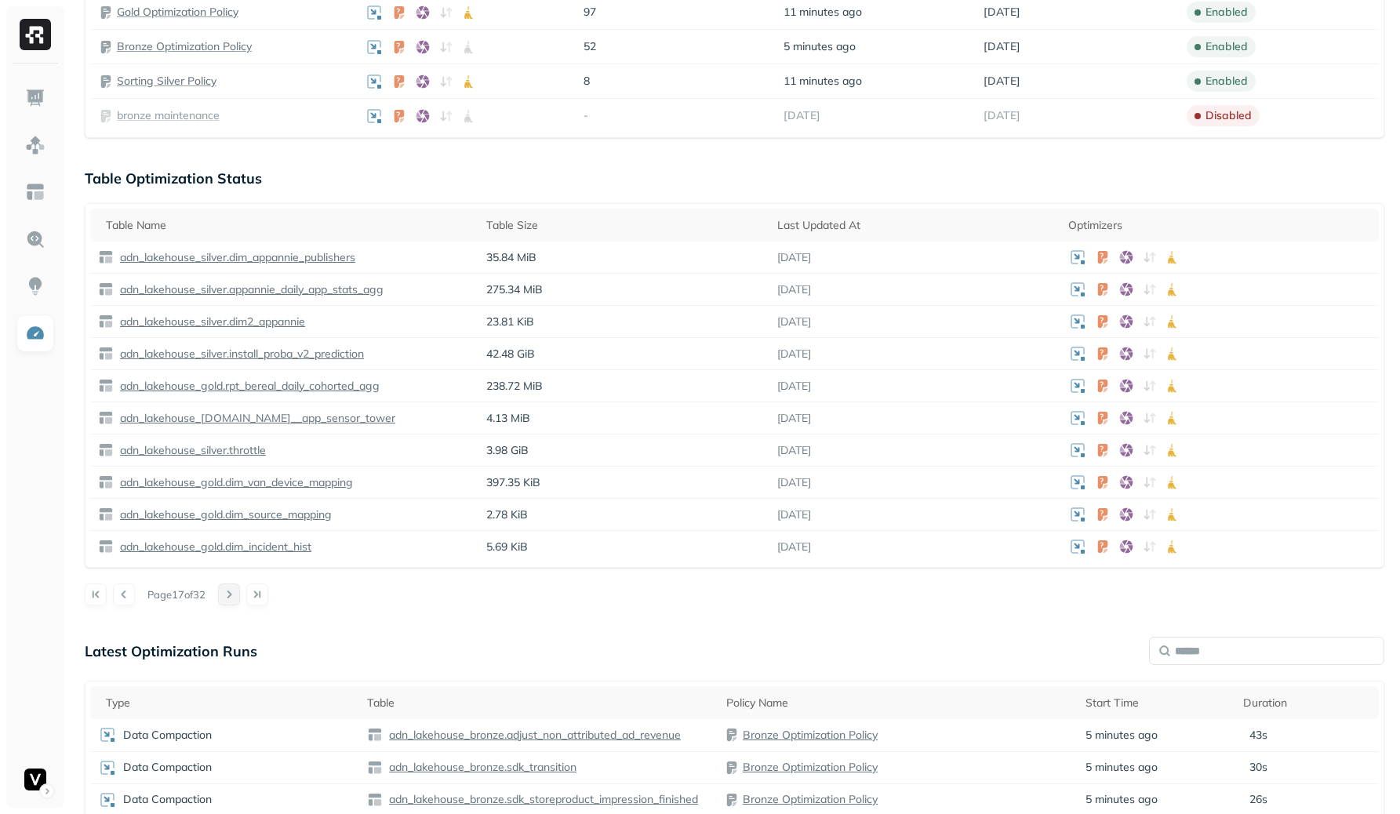
click at [234, 587] on button at bounding box center [229, 594] width 22 height 22
click at [121, 596] on button at bounding box center [124, 594] width 22 height 22
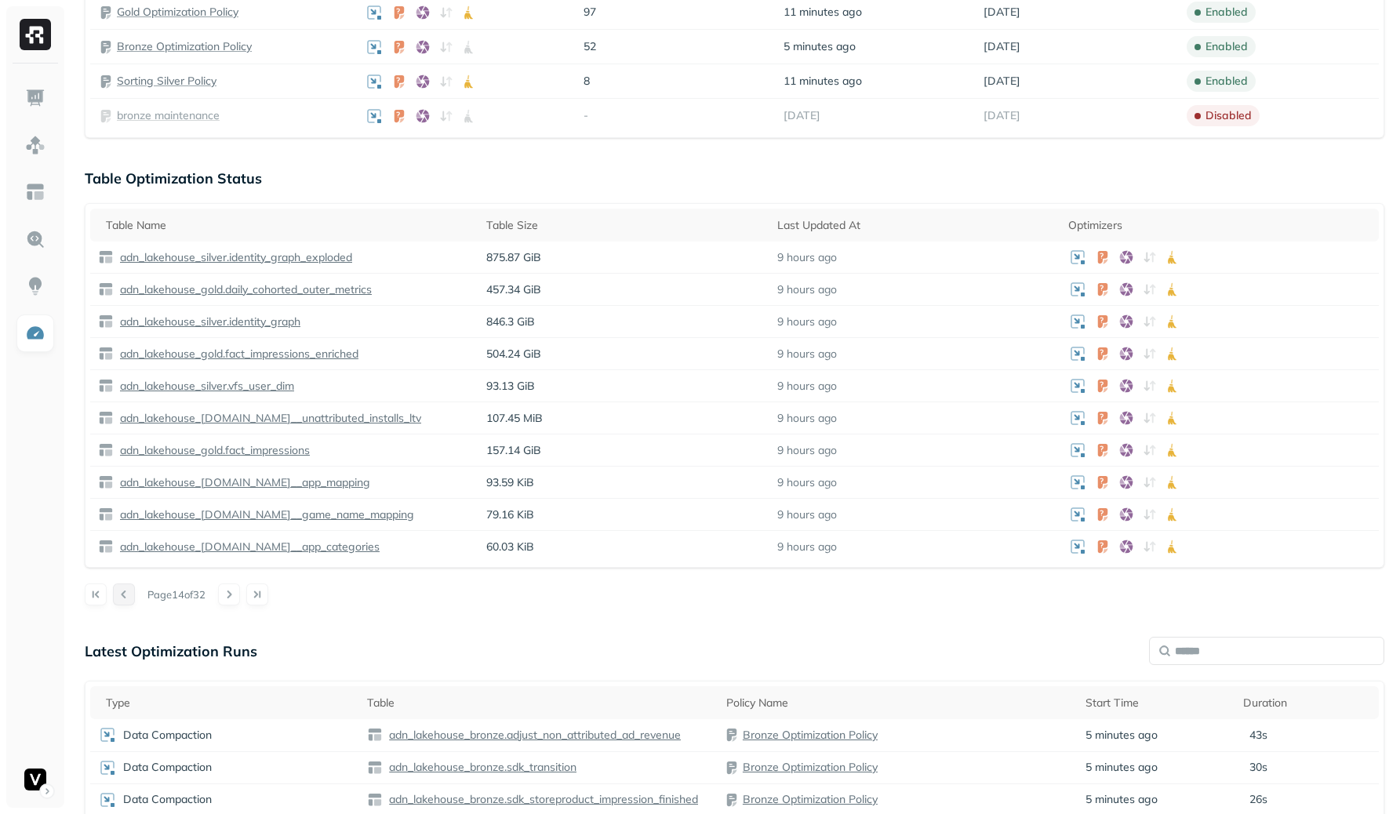
click at [121, 596] on button at bounding box center [124, 594] width 22 height 22
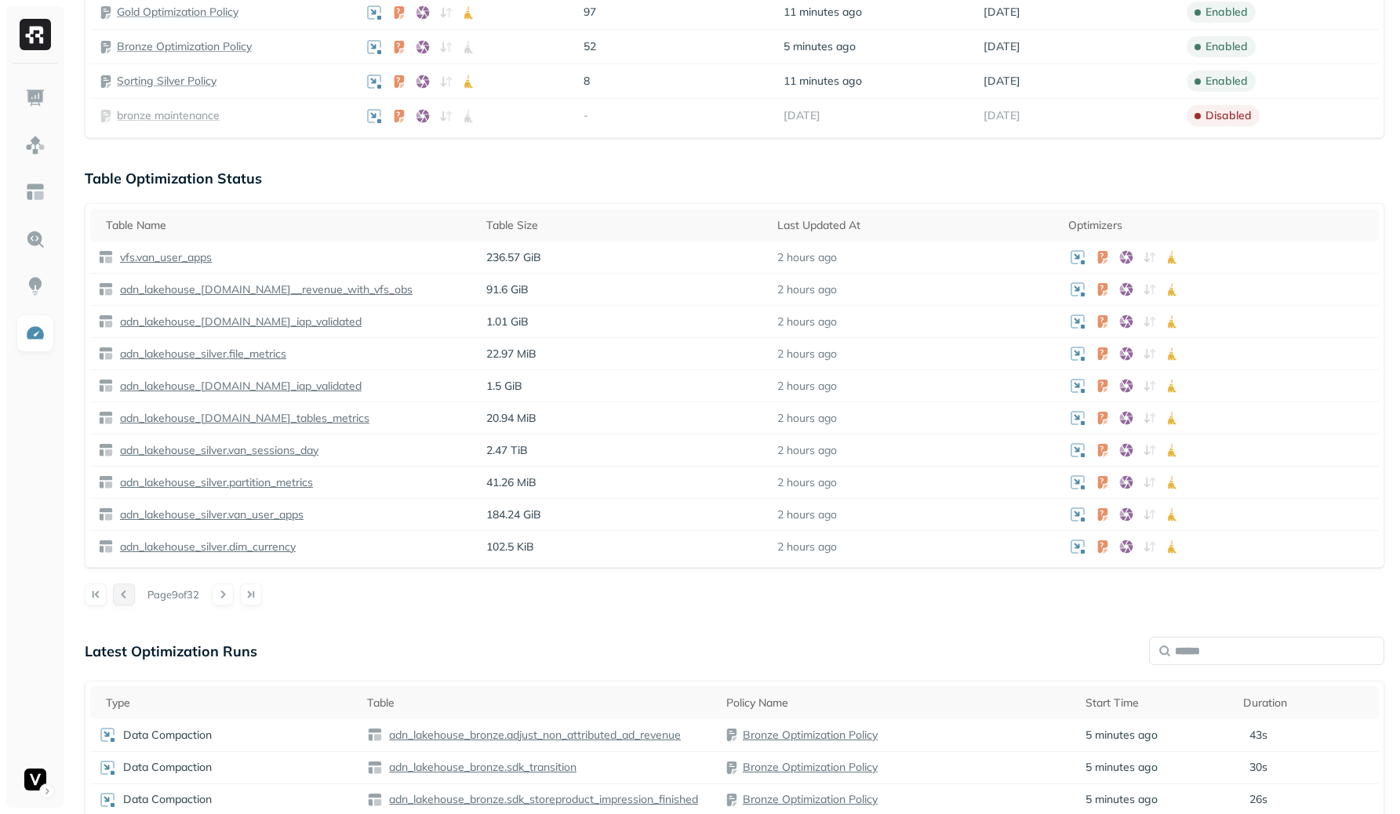
click at [121, 596] on button at bounding box center [124, 594] width 22 height 22
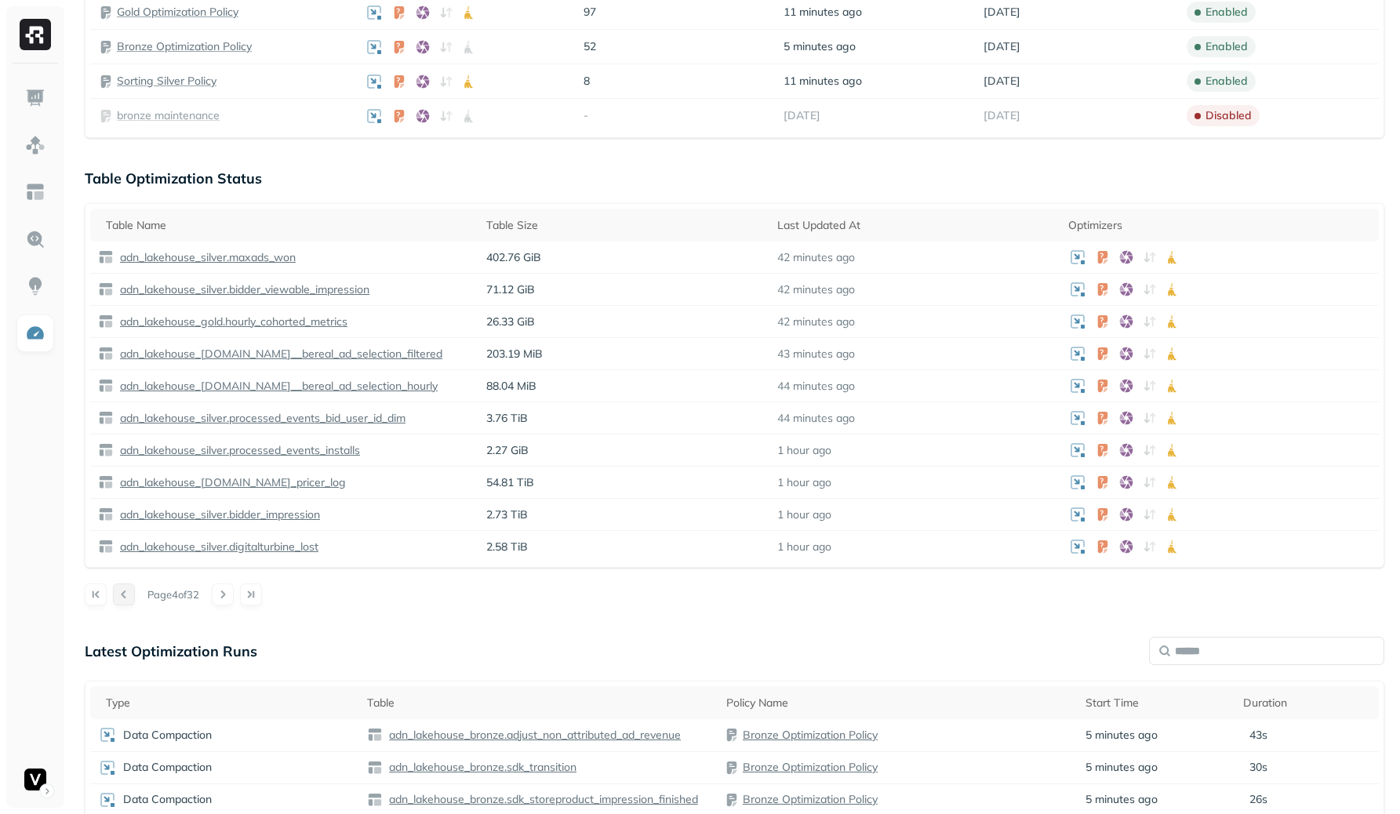
click at [121, 596] on button at bounding box center [124, 594] width 22 height 22
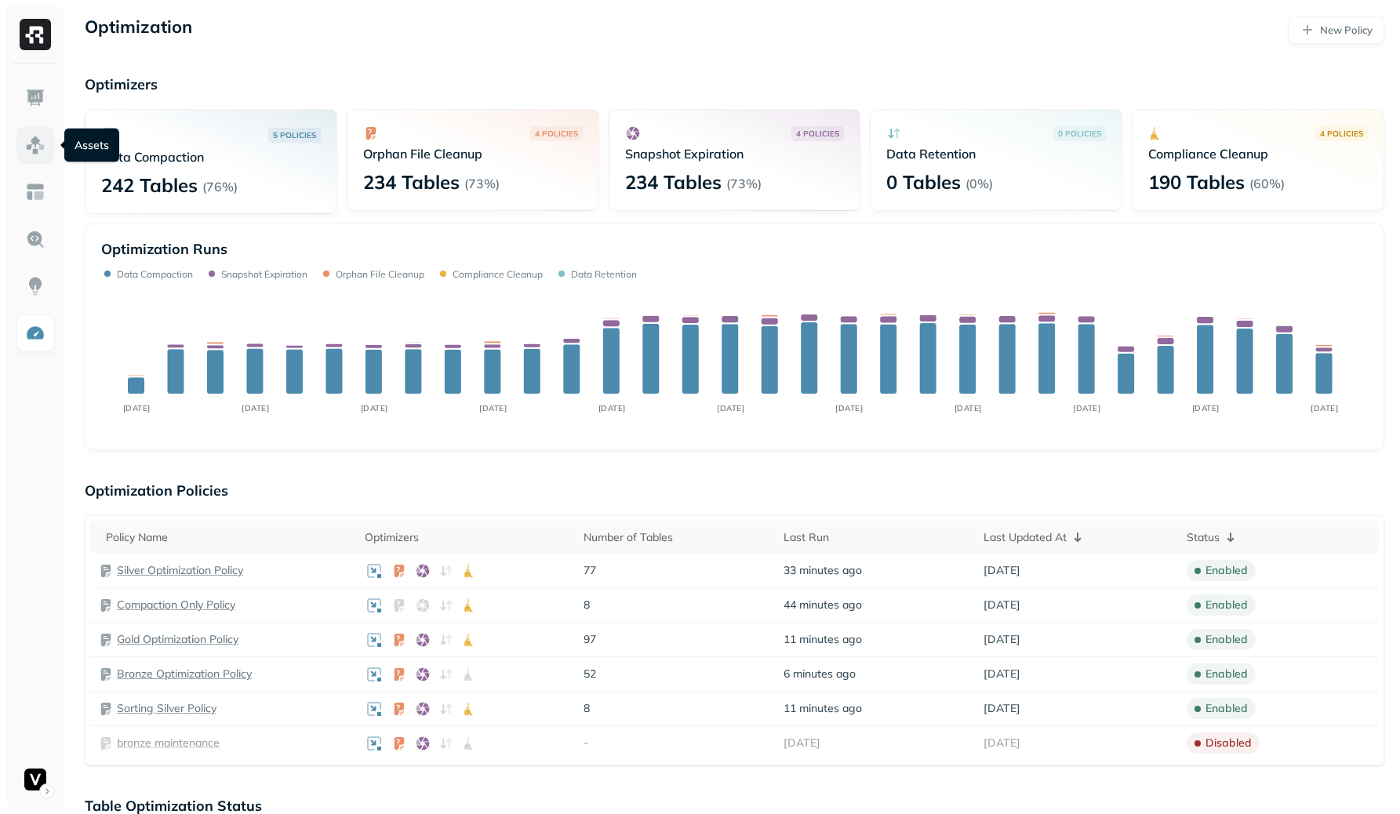
click at [42, 154] on img at bounding box center [35, 145] width 20 height 20
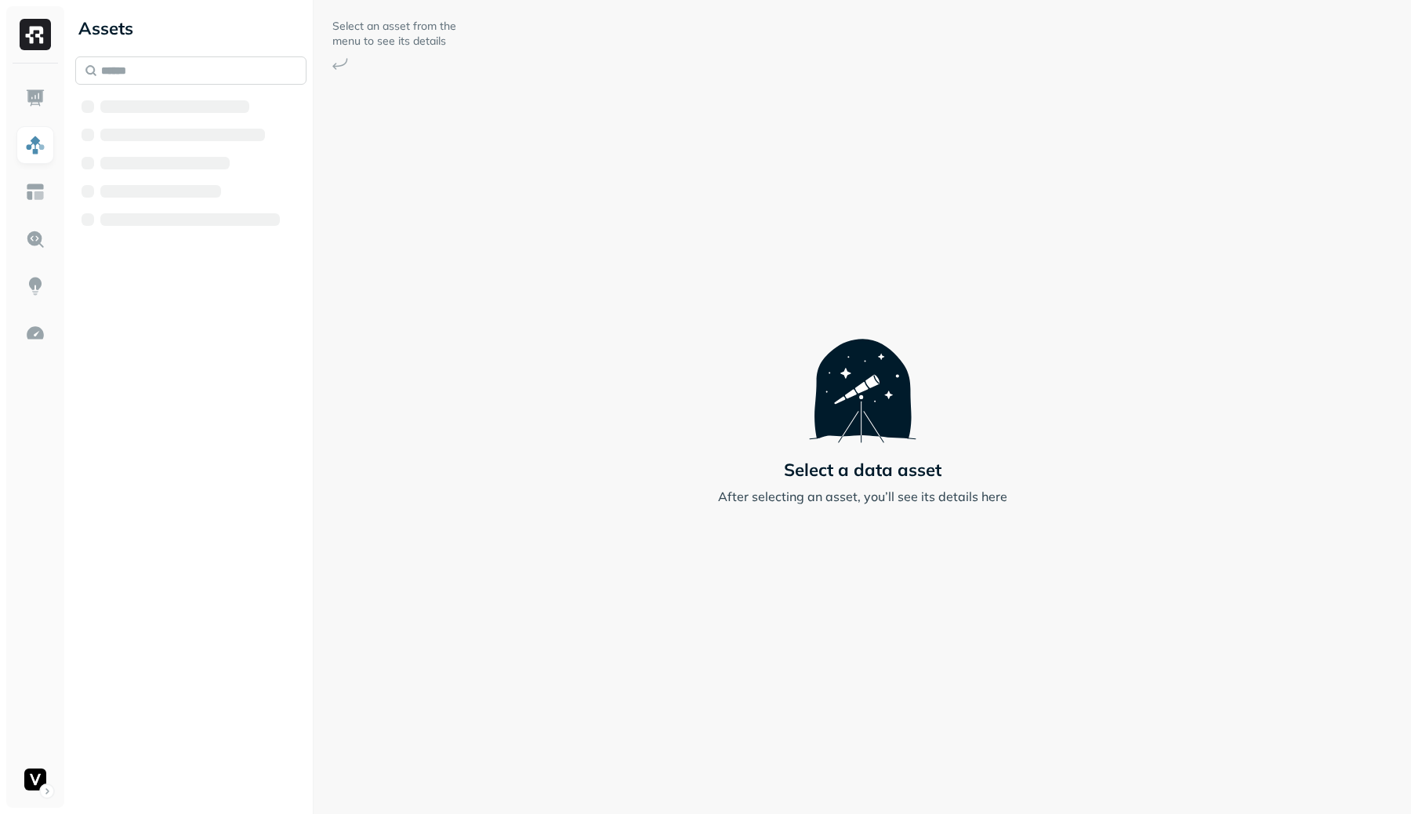
click at [186, 71] on input "text" at bounding box center [190, 70] width 231 height 28
type input "**********"
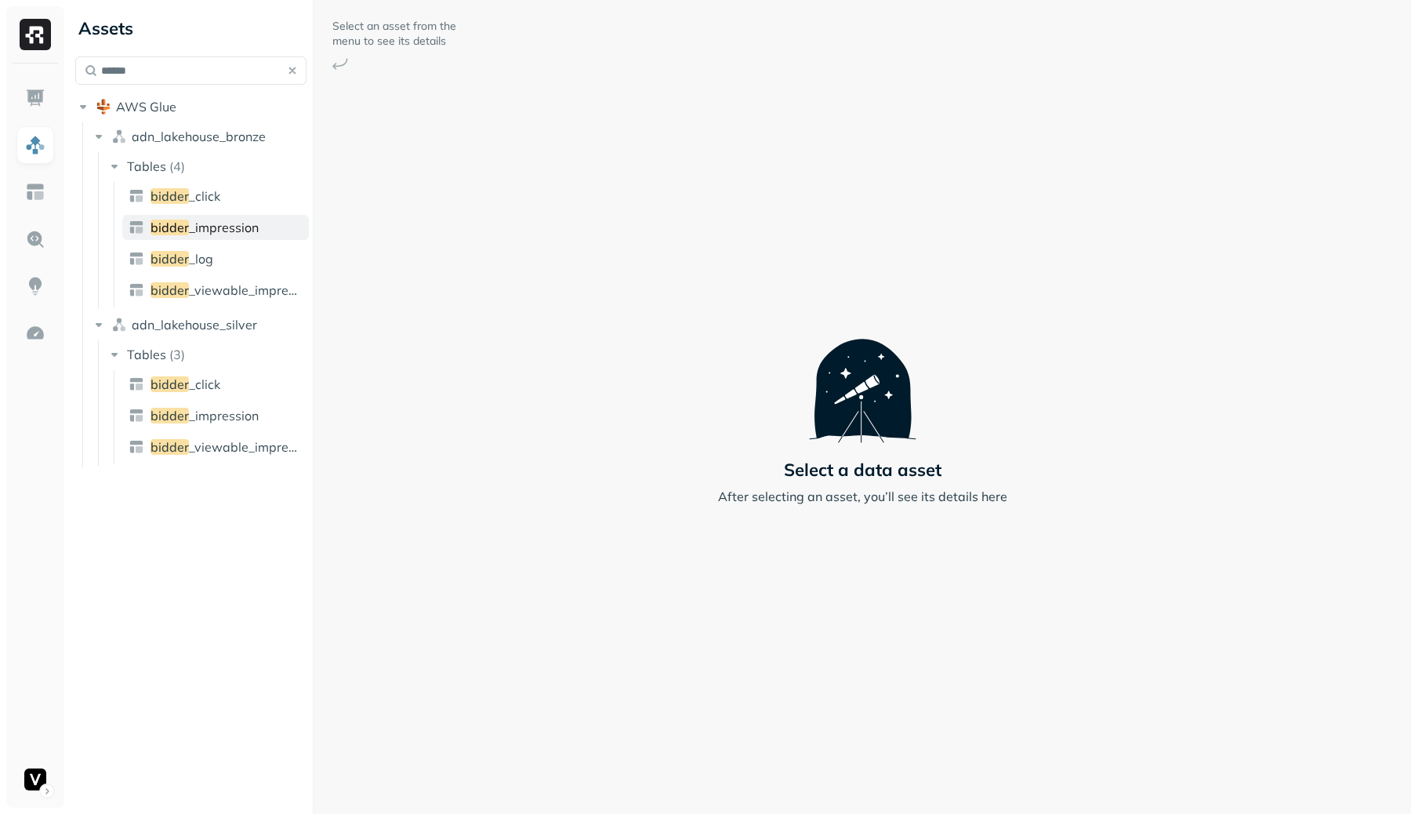
type input "******"
click at [239, 234] on span "_impression" at bounding box center [224, 228] width 70 height 16
click at [241, 412] on span "_impression" at bounding box center [224, 416] width 70 height 16
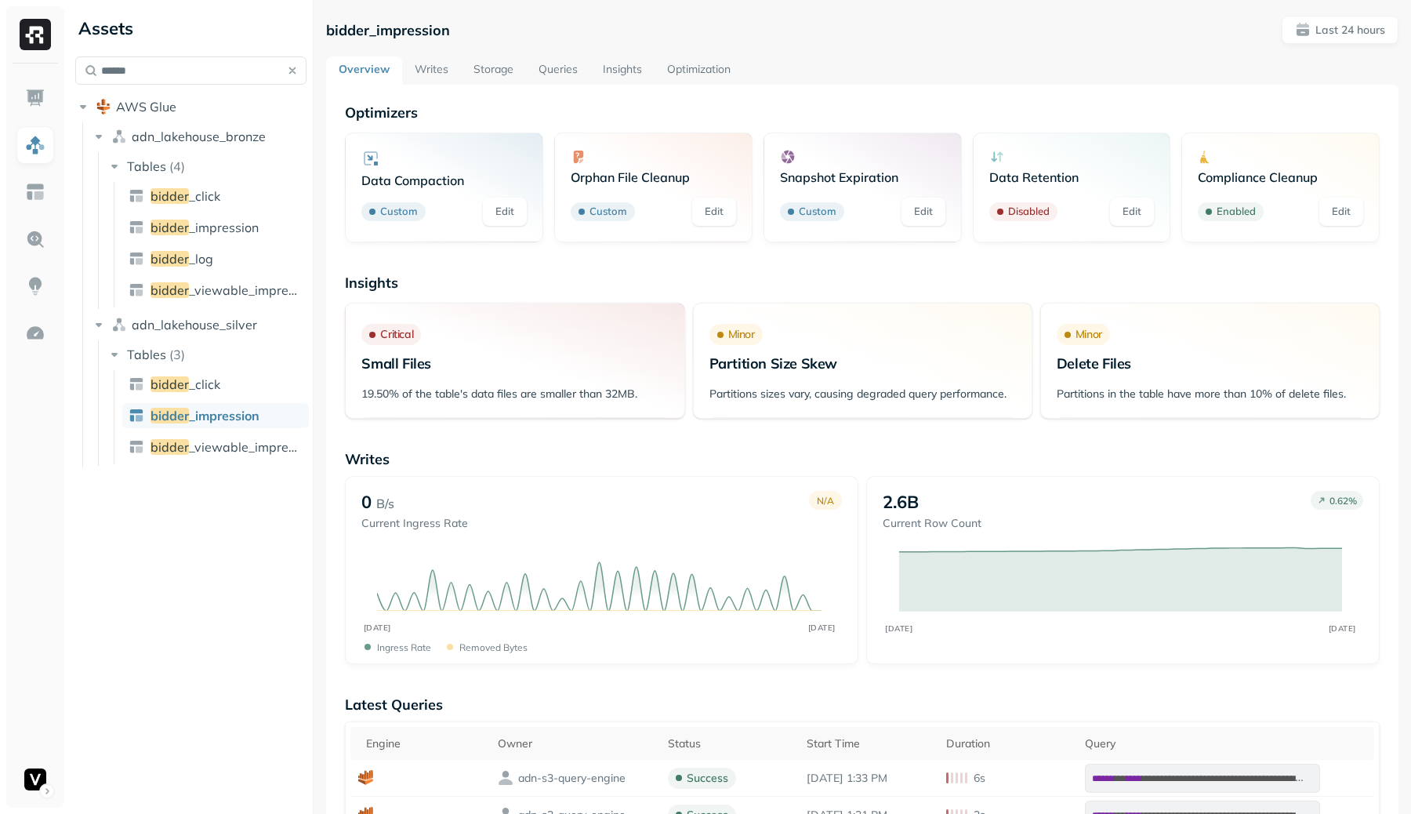
click at [416, 67] on link "Writes" at bounding box center [431, 70] width 59 height 28
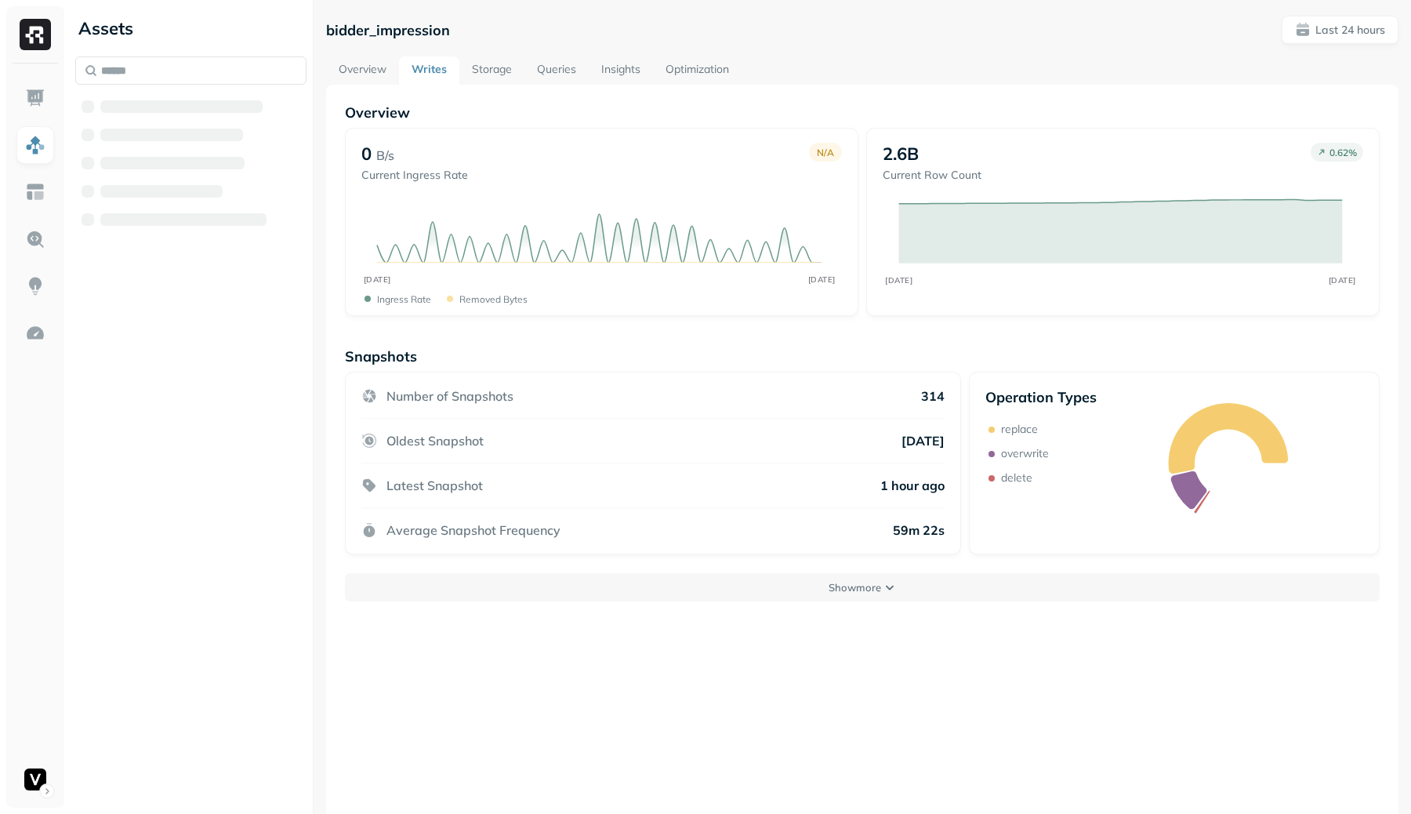
click at [507, 73] on link "Storage" at bounding box center [491, 70] width 65 height 28
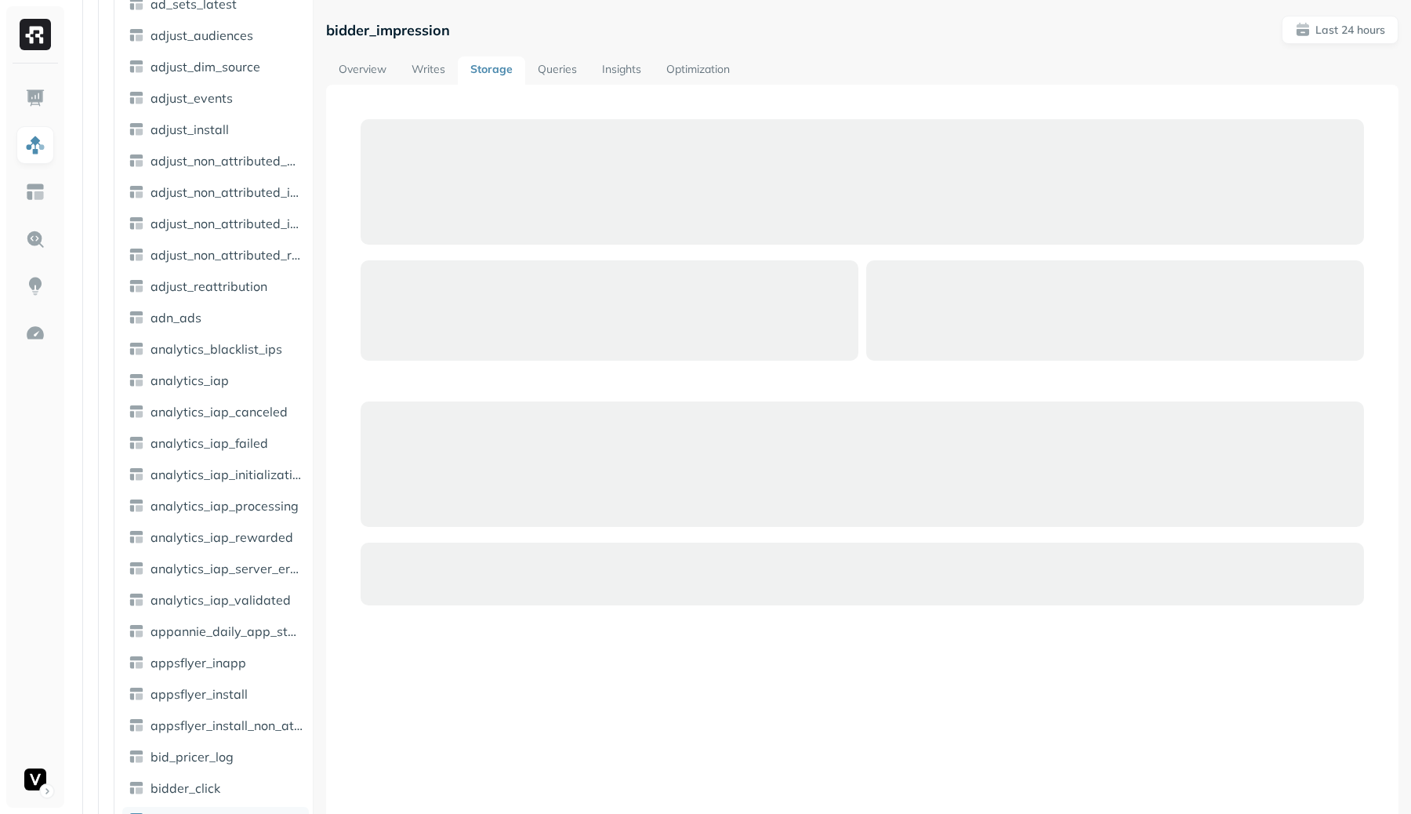
scroll to position [461, 0]
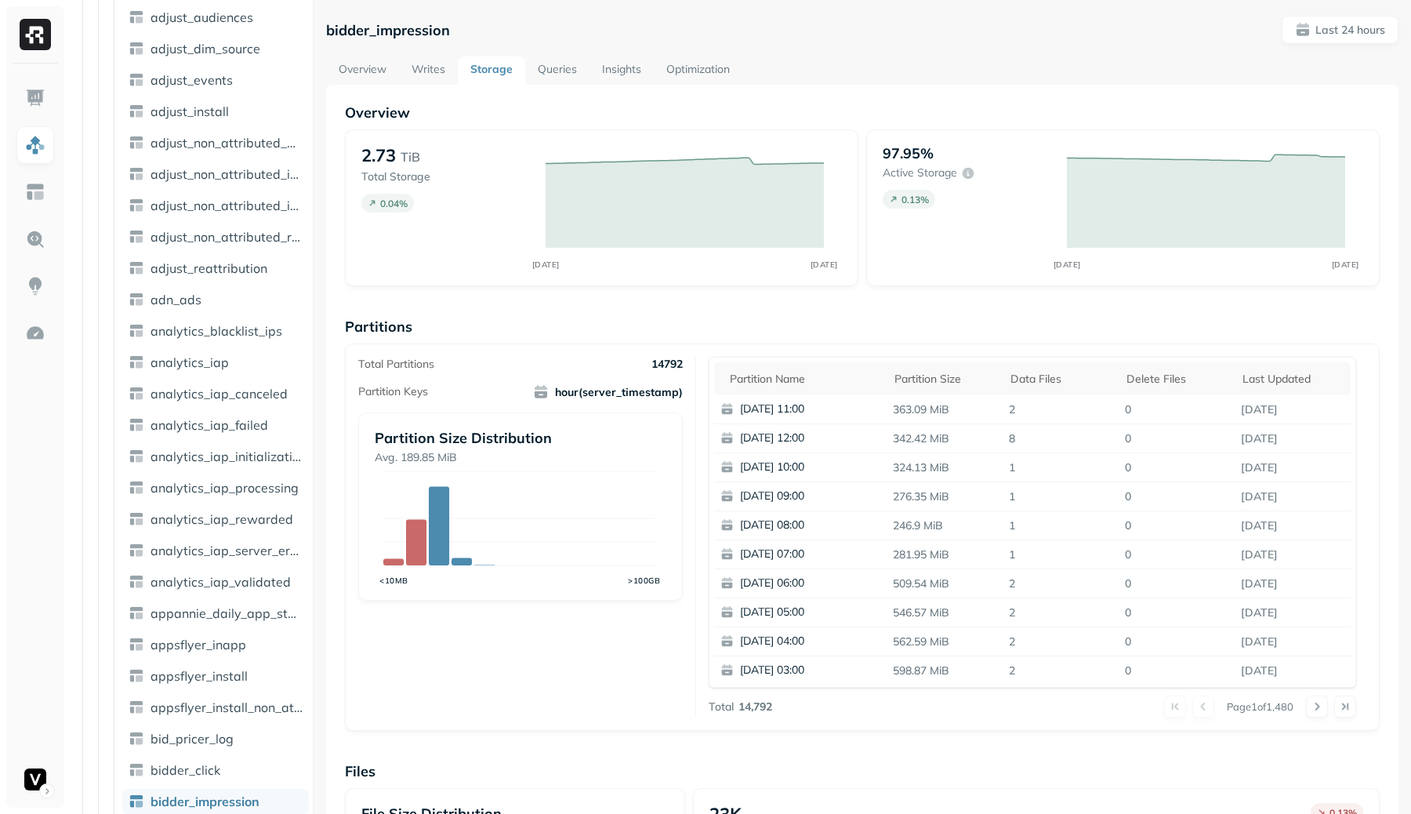
click at [558, 74] on link "Queries" at bounding box center [557, 70] width 64 height 28
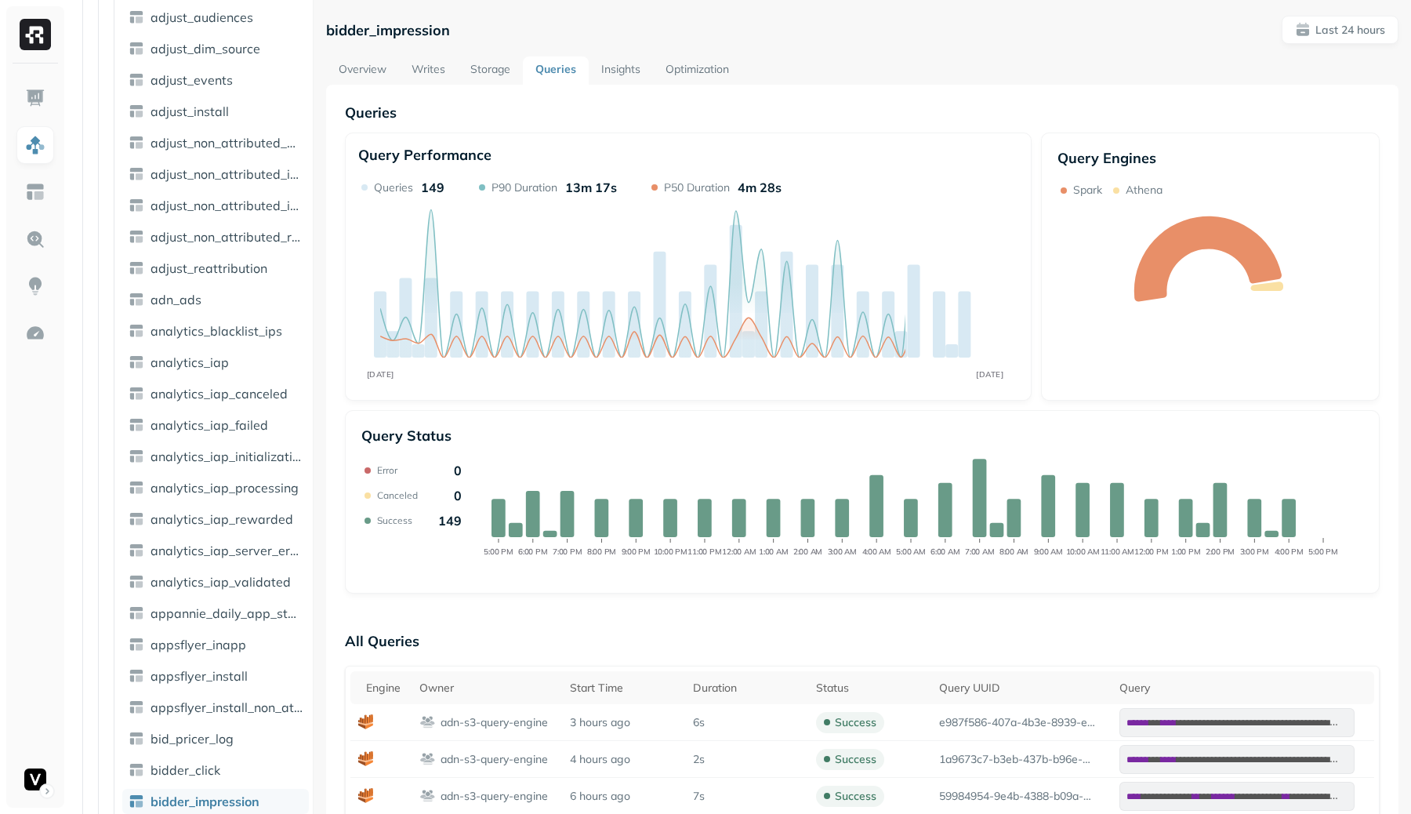
click at [509, 70] on link "Storage" at bounding box center [490, 70] width 65 height 28
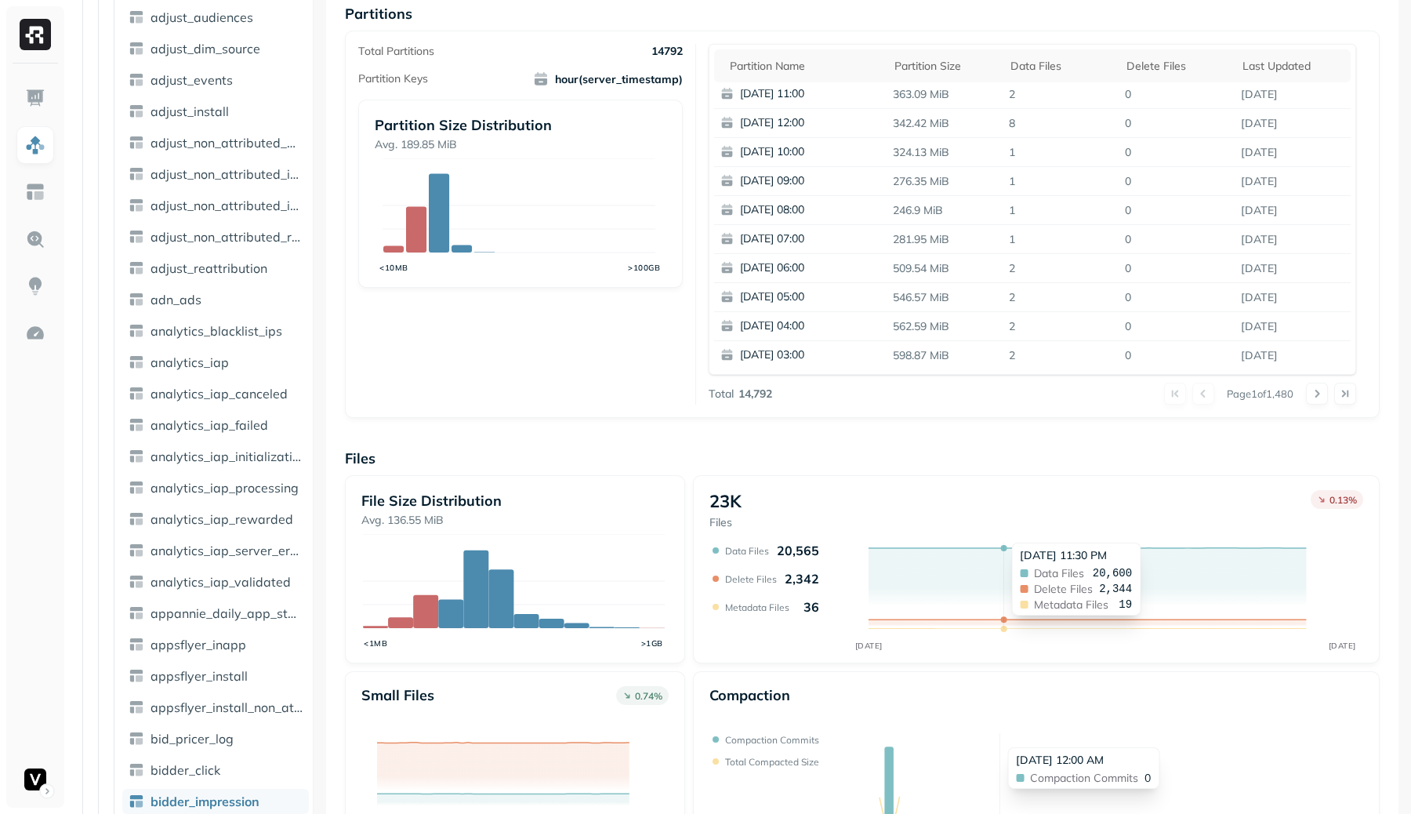
scroll to position [385, 0]
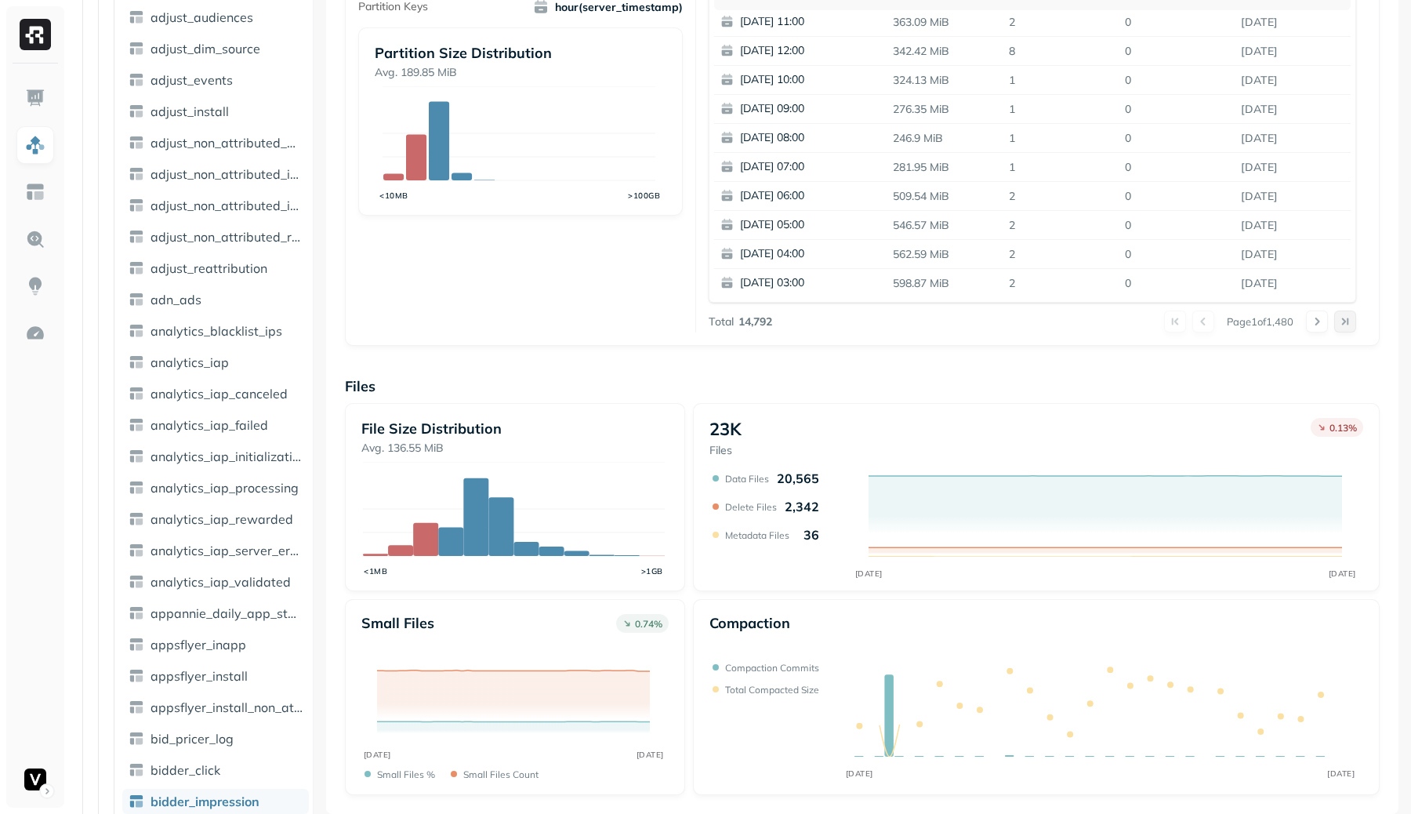
click at [1335, 327] on button at bounding box center [1346, 322] width 22 height 22
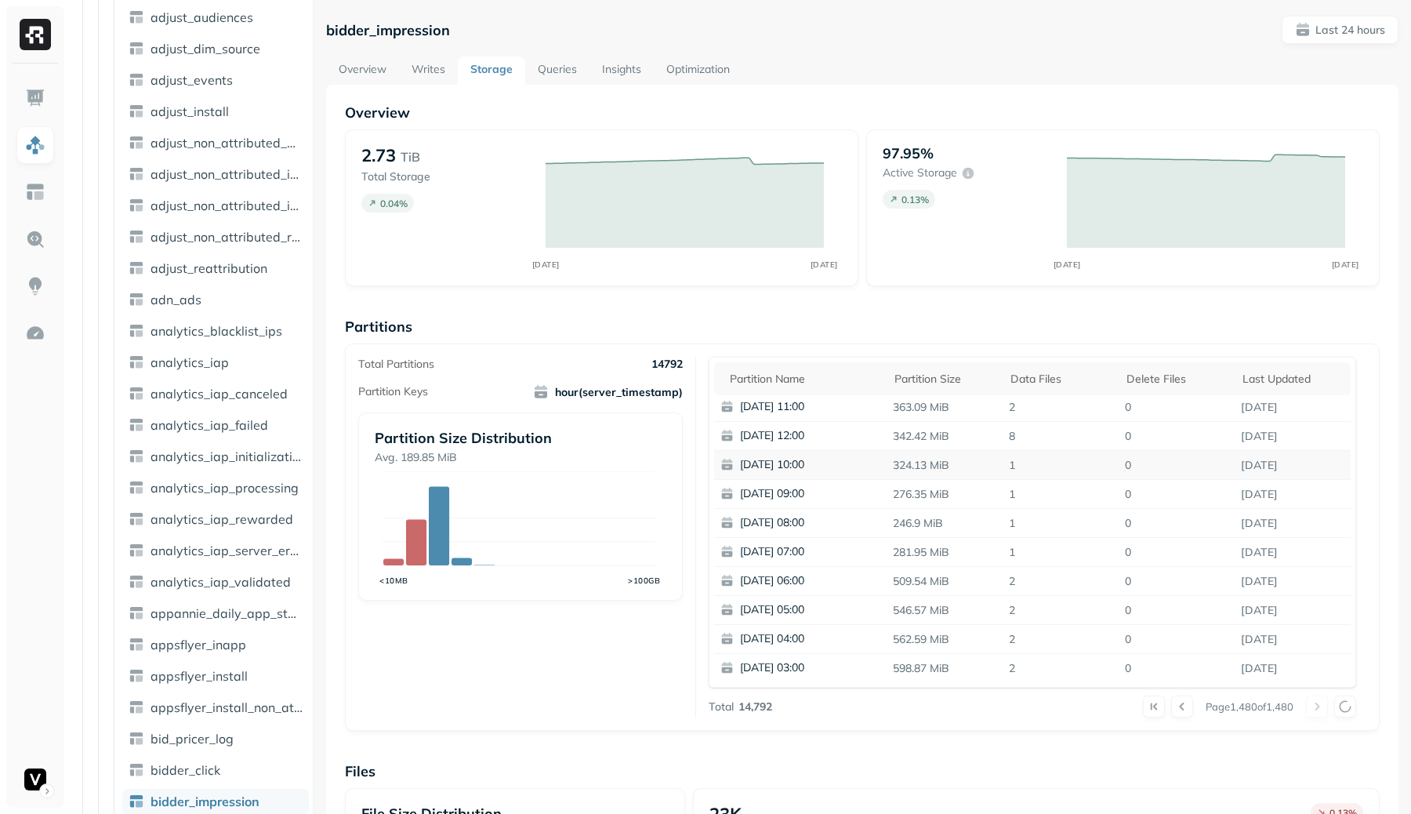
scroll to position [0, 0]
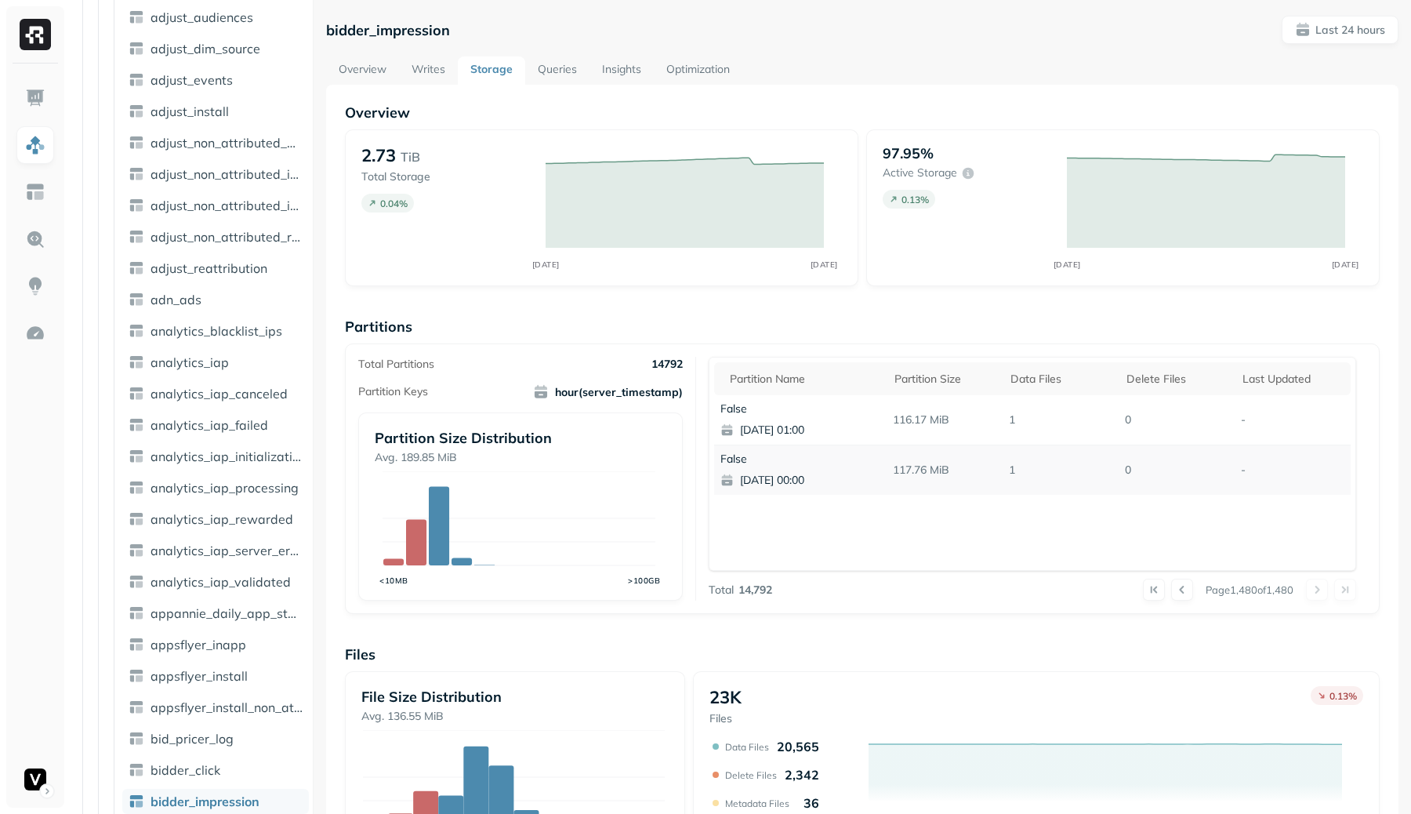
click at [739, 452] on p "False" at bounding box center [807, 459] width 173 height 15
click at [918, 24] on div "bidder_impression Last 24 hours" at bounding box center [862, 30] width 1073 height 28
